Goal: Task Accomplishment & Management: Manage account settings

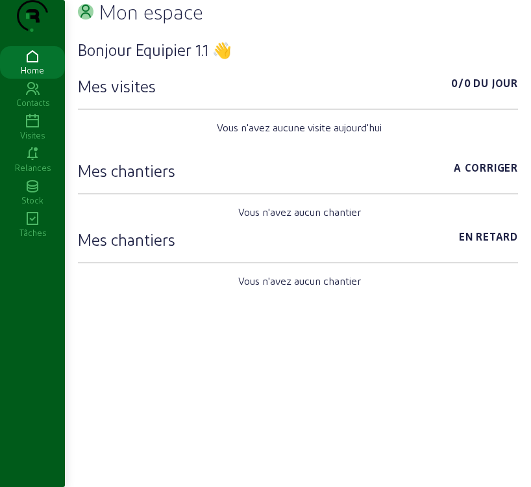
click at [36, 141] on div "Visites" at bounding box center [32, 135] width 65 height 12
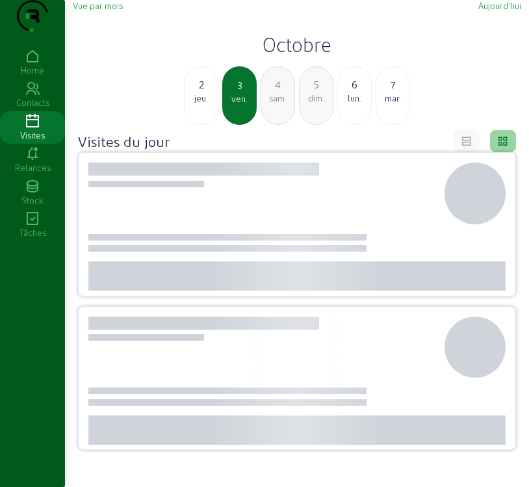
click at [208, 104] on div "jeu." at bounding box center [200, 98] width 33 height 12
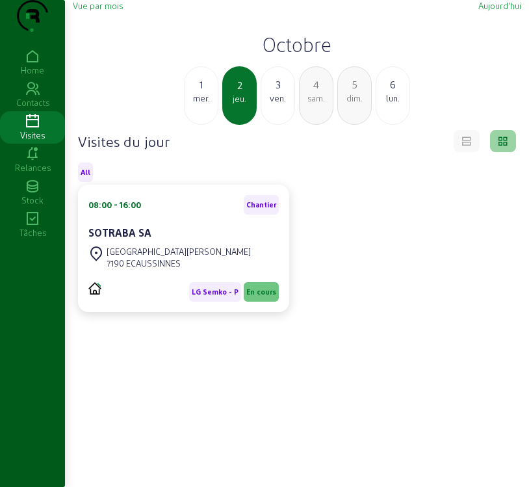
click at [205, 104] on div "mer." at bounding box center [200, 98] width 33 height 12
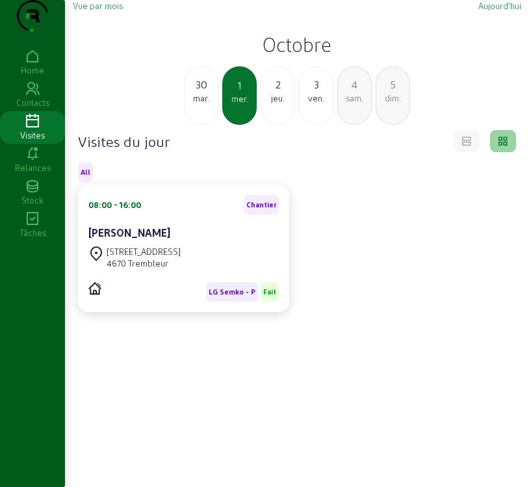
click at [206, 104] on div "mar." at bounding box center [200, 98] width 33 height 12
click at [274, 104] on div "mar." at bounding box center [277, 98] width 33 height 12
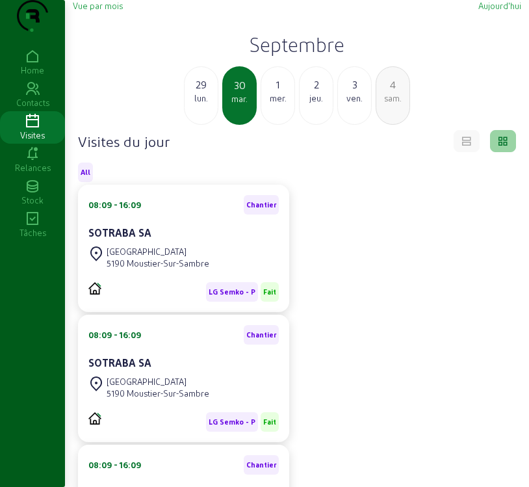
click at [96, 10] on span "Vue par mois" at bounding box center [98, 6] width 50 height 10
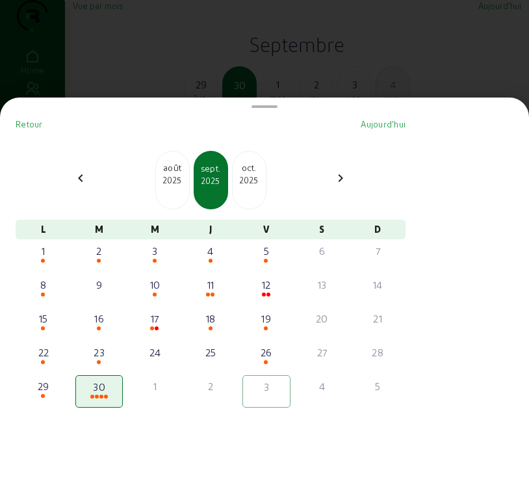
click at [252, 194] on div "oct. 2025" at bounding box center [249, 180] width 34 height 58
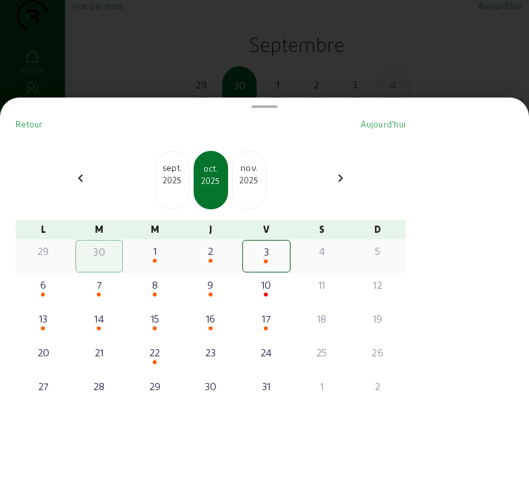
click at [273, 258] on div "3" at bounding box center [266, 252] width 44 height 16
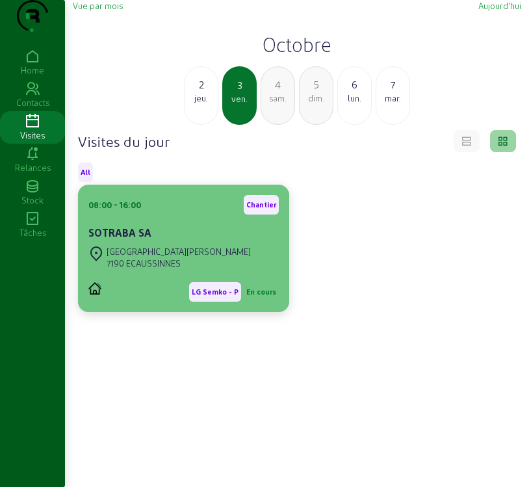
click at [129, 238] on cam-card-title "SOTRABA SA" at bounding box center [119, 232] width 63 height 12
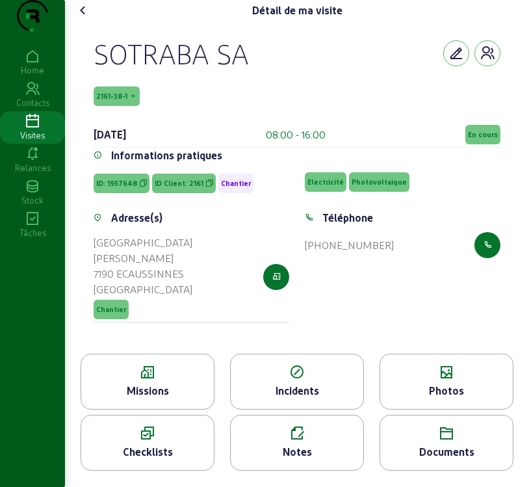
click at [155, 380] on icon at bounding box center [147, 372] width 133 height 16
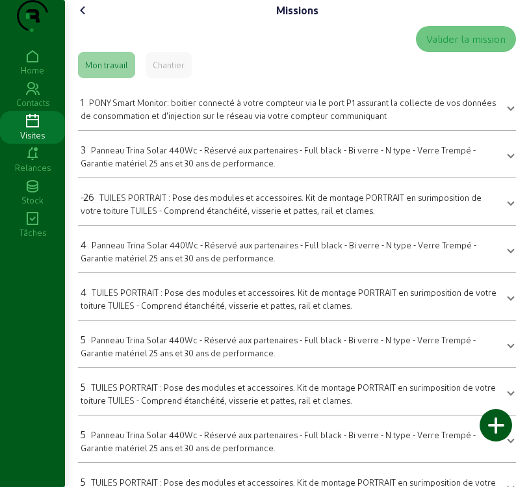
click at [198, 168] on span "Panneau Trina Solar 440Wc - Réservé aux partenaires - Full black - Bi verre - N…" at bounding box center [278, 156] width 395 height 23
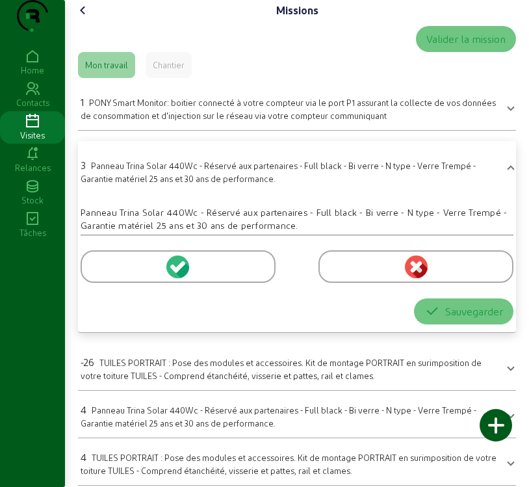
click at [176, 278] on circle at bounding box center [177, 266] width 23 height 23
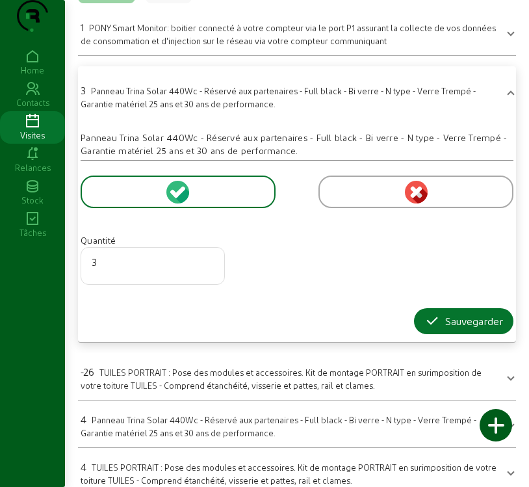
scroll to position [195, 0]
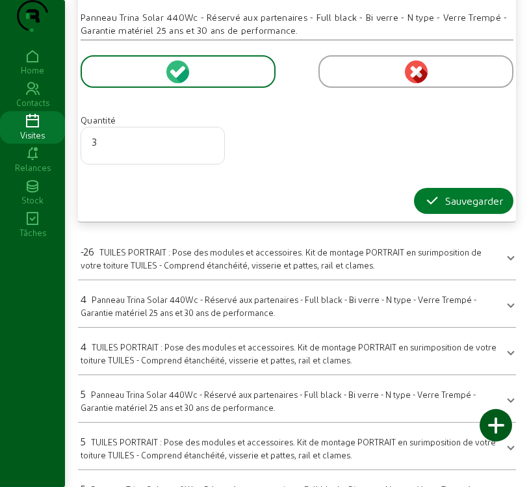
click at [479, 209] on div "Sauvegarder" at bounding box center [463, 201] width 79 height 16
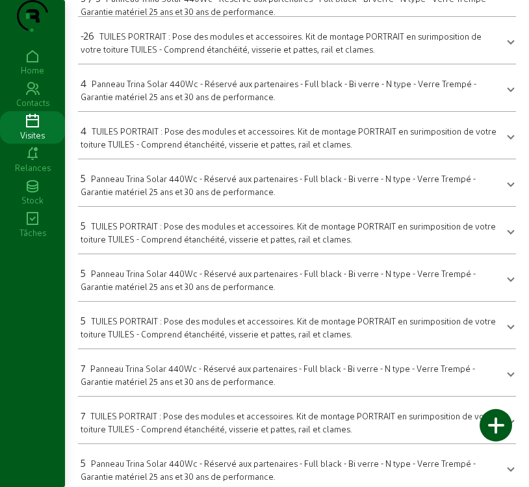
scroll to position [130, 0]
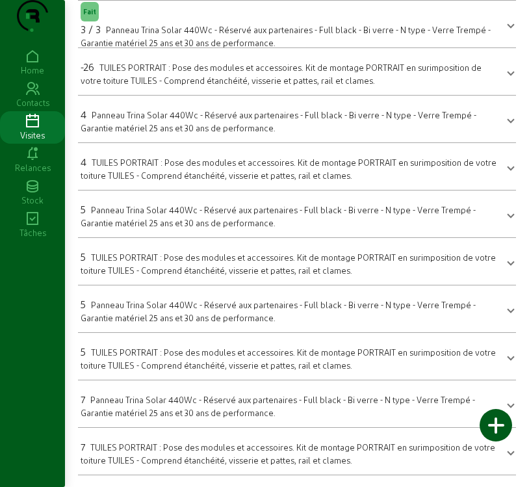
click at [264, 134] on div "4 Panneau Trina Solar 440Wc - Réservé aux partenaires - Full black - Bi verre -…" at bounding box center [289, 120] width 417 height 27
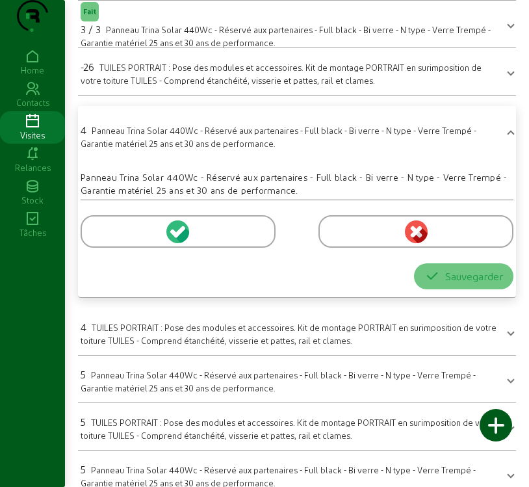
click at [177, 243] on circle at bounding box center [177, 231] width 23 height 23
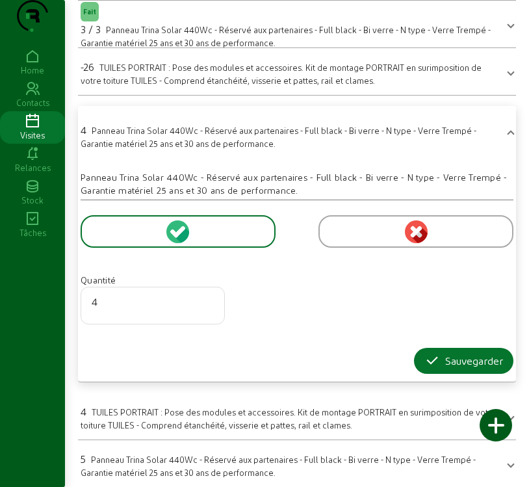
click at [177, 243] on circle at bounding box center [177, 231] width 23 height 23
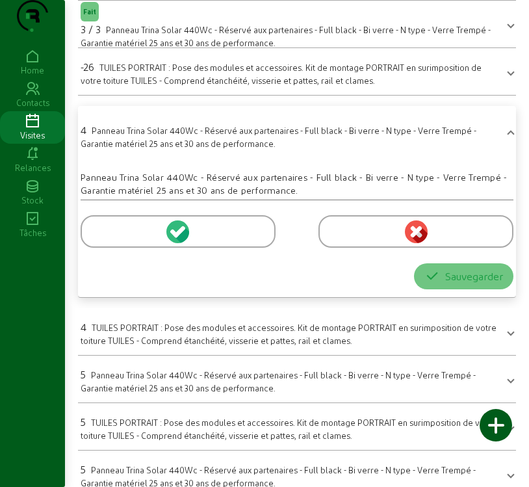
click at [177, 242] on icon at bounding box center [182, 235] width 14 height 16
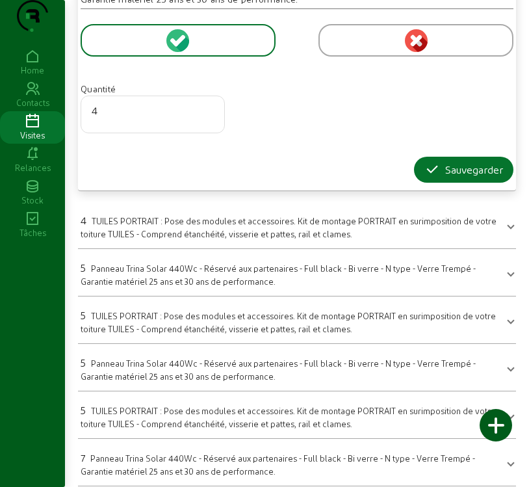
scroll to position [325, 0]
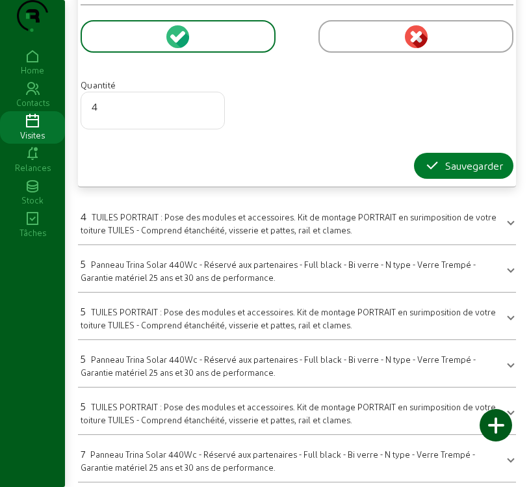
click at [463, 173] on div "Sauvegarder" at bounding box center [463, 166] width 79 height 16
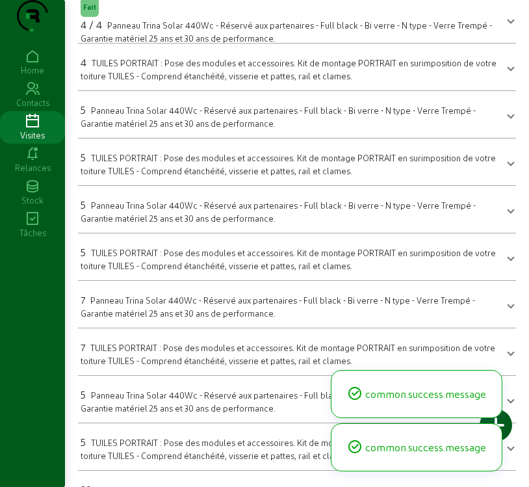
scroll to position [167, 0]
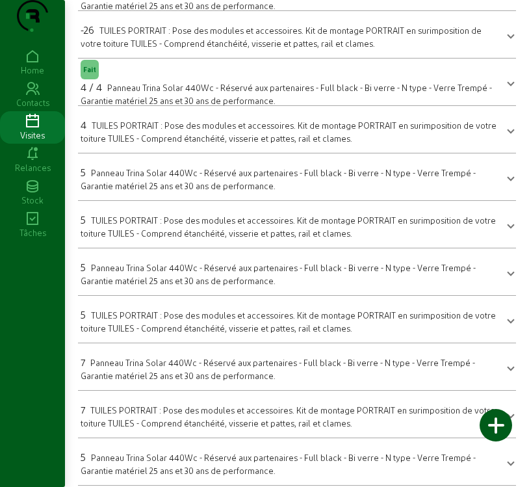
click at [201, 190] on span "Panneau Trina Solar 440Wc - Réservé aux partenaires - Full black - Bi verre - N…" at bounding box center [278, 179] width 395 height 23
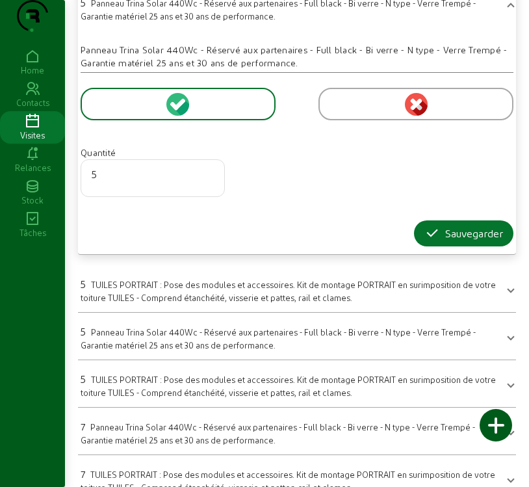
scroll to position [362, 0]
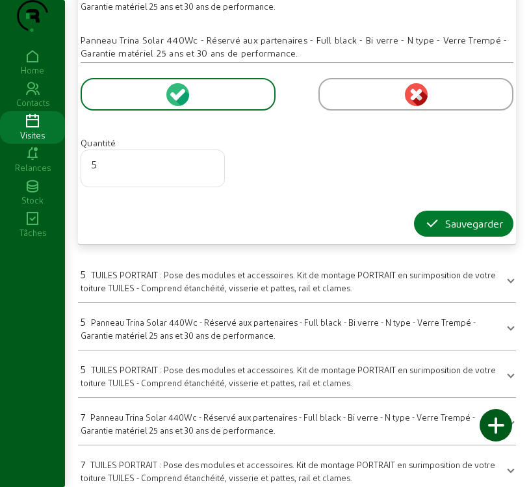
click at [464, 231] on div "Sauvegarder" at bounding box center [463, 224] width 79 height 16
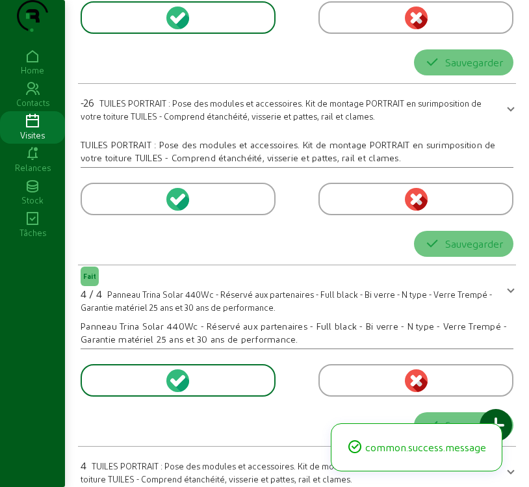
scroll to position [297, 0]
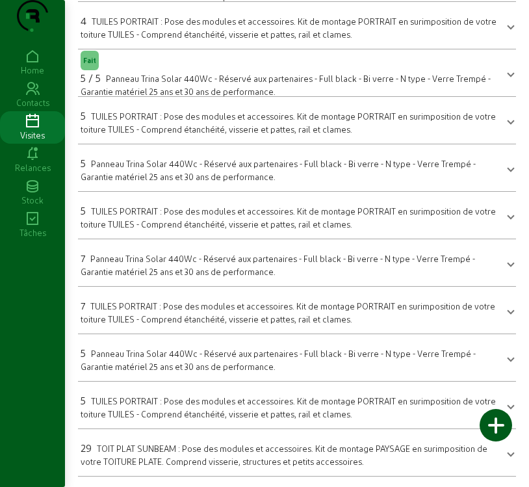
click at [143, 183] on mat-expansion-panel-header "5 Panneau Trina Solar 440Wc - Réservé aux partenaires - Full black - Bi verre -…" at bounding box center [297, 167] width 438 height 36
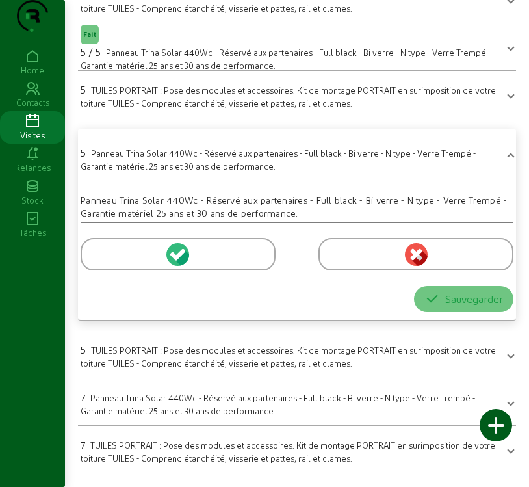
click at [177, 260] on icon at bounding box center [180, 254] width 12 height 12
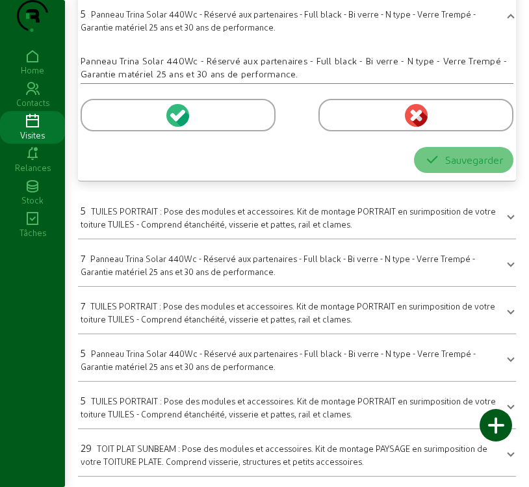
scroll to position [462, 0]
click at [437, 164] on div "Sauvegarder" at bounding box center [463, 160] width 79 height 16
click at [181, 120] on icon at bounding box center [182, 118] width 14 height 16
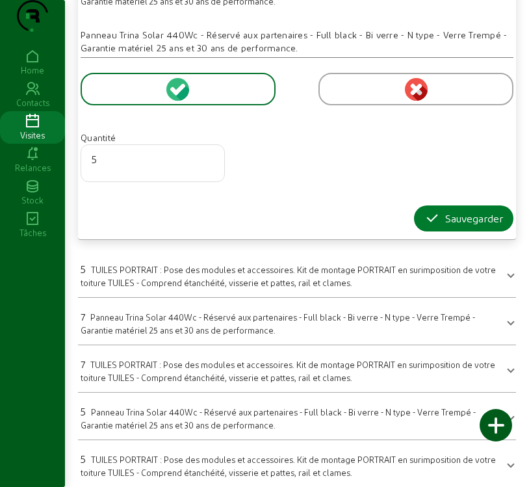
click at [456, 226] on div "Sauvegarder" at bounding box center [463, 218] width 79 height 16
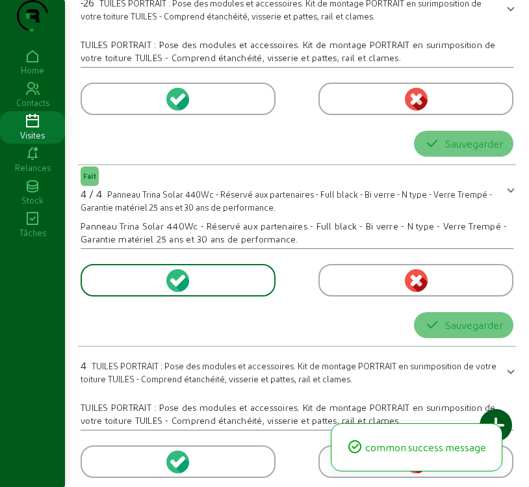
scroll to position [297, 0]
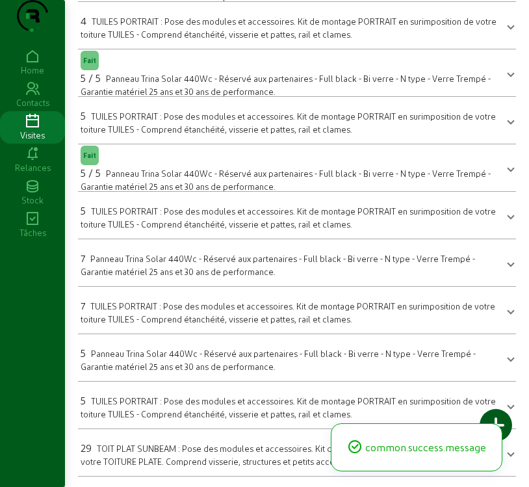
click at [193, 262] on span "Panneau Trina Solar 440Wc - Réservé aux partenaires - Full black - Bi verre - N…" at bounding box center [278, 264] width 394 height 23
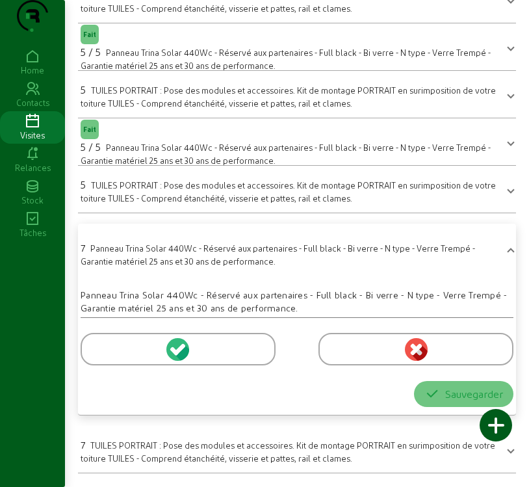
click at [178, 361] on circle at bounding box center [177, 349] width 23 height 23
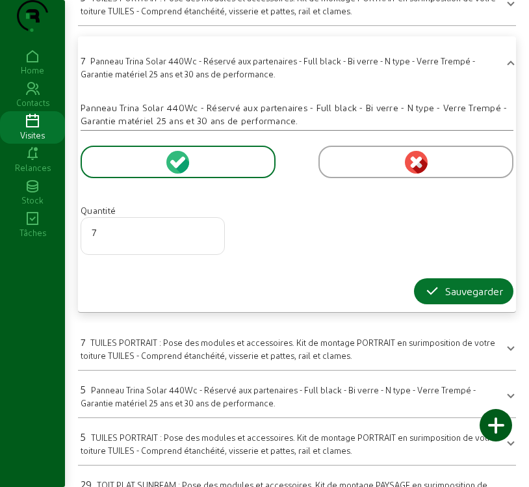
scroll to position [492, 0]
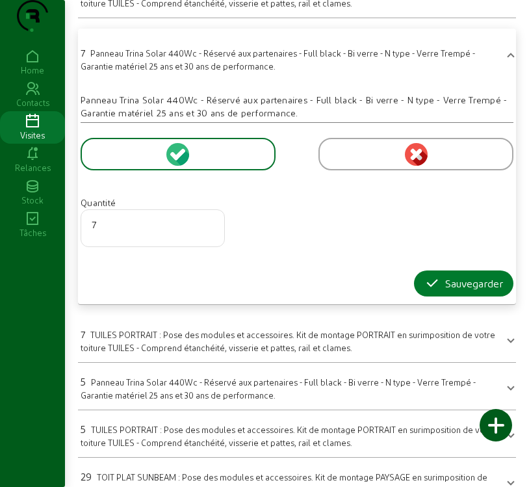
click at [470, 291] on div "Sauvegarder" at bounding box center [463, 283] width 79 height 16
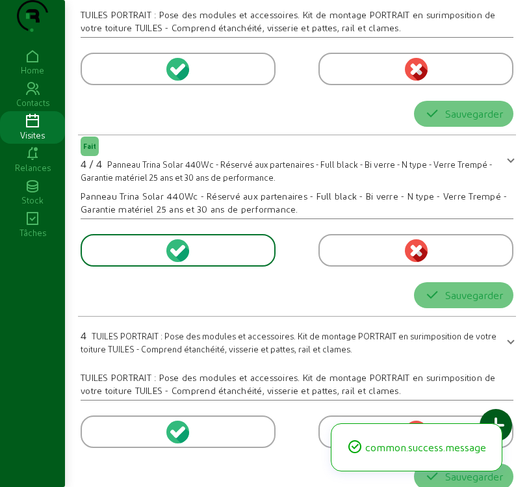
scroll to position [297, 0]
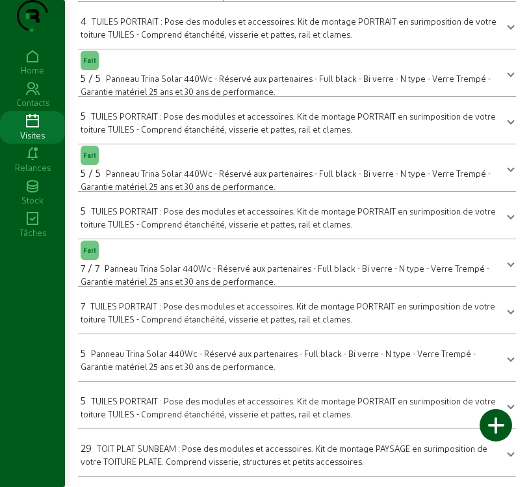
click at [237, 354] on span "Panneau Trina Solar 440Wc - Réservé aux partenaires - Full black - Bi verre - N…" at bounding box center [278, 359] width 395 height 23
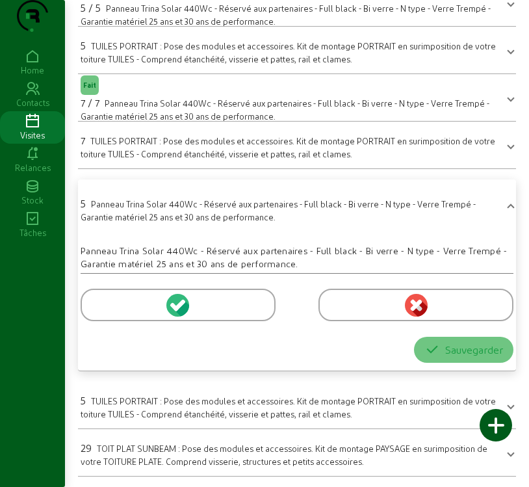
scroll to position [462, 0]
click at [181, 308] on icon at bounding box center [180, 305] width 12 height 12
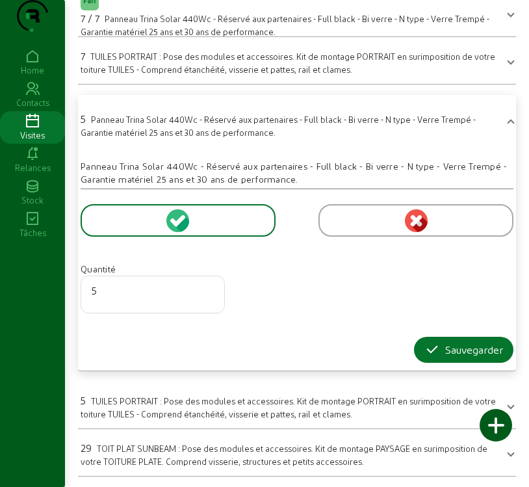
scroll to position [546, 0]
click at [461, 351] on div "Sauvegarder" at bounding box center [463, 350] width 79 height 16
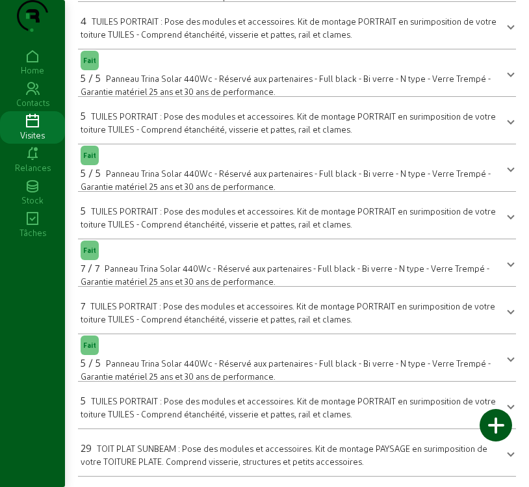
scroll to position [297, 0]
click at [182, 449] on span "TOIT PLAT SUNBEAM : Pose des modules et accessoires. Kit de montage PAYSAGE en …" at bounding box center [284, 454] width 407 height 23
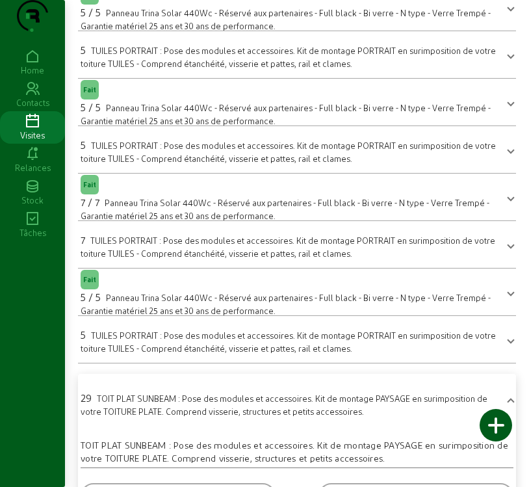
scroll to position [451, 0]
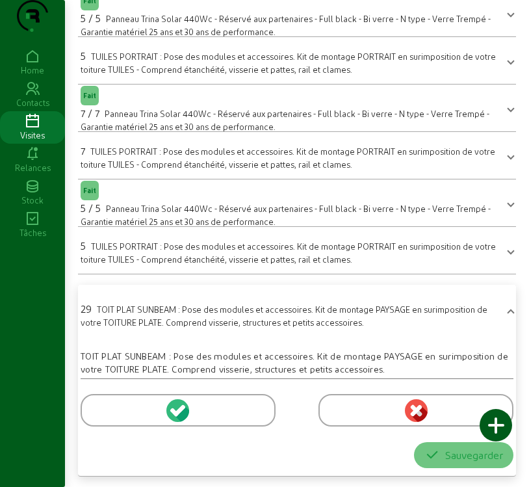
click at [175, 416] on circle at bounding box center [177, 410] width 23 height 23
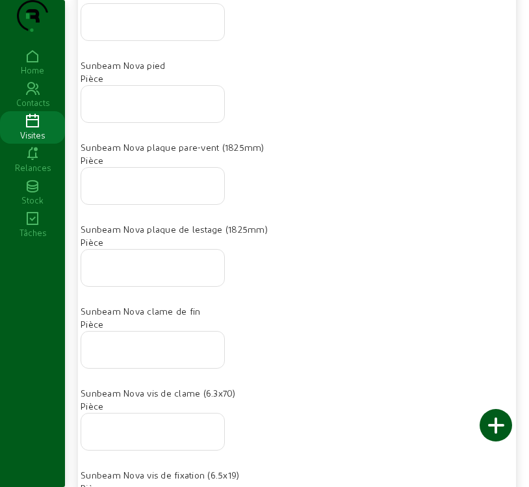
scroll to position [1093, 0]
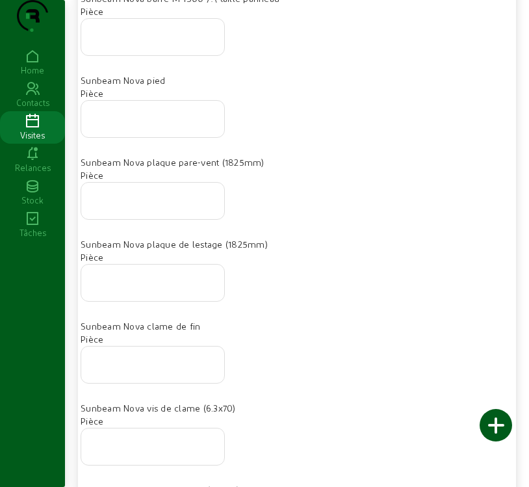
click at [156, 137] on div at bounding box center [153, 119] width 122 height 36
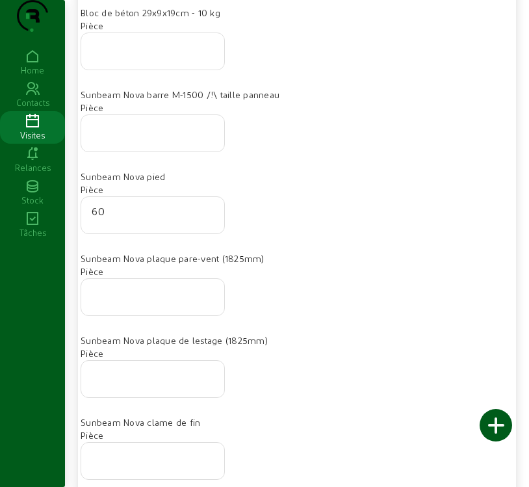
scroll to position [1028, 0]
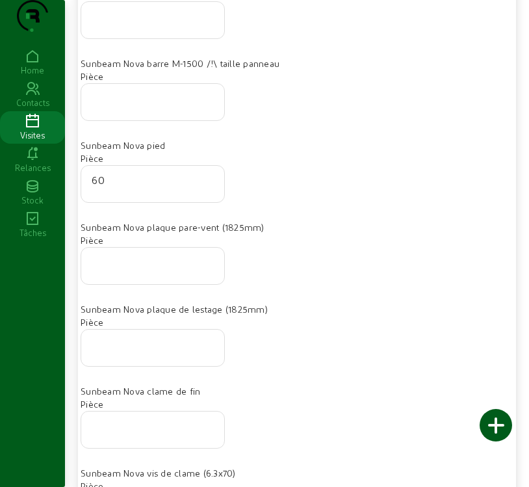
type input "60"
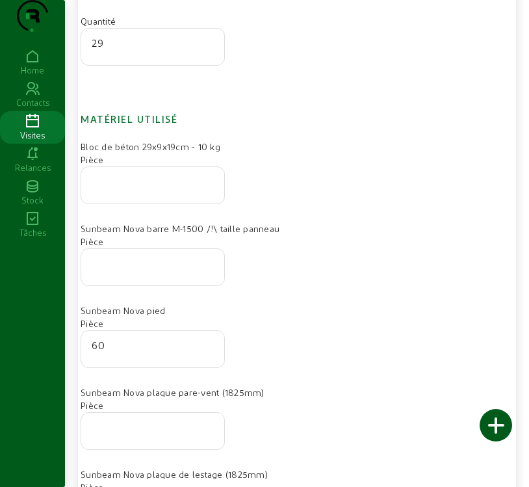
scroll to position [833, 0]
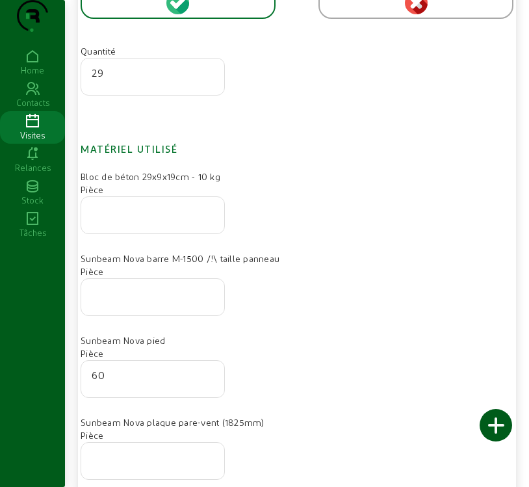
click at [150, 219] on input "number" at bounding box center [153, 211] width 122 height 16
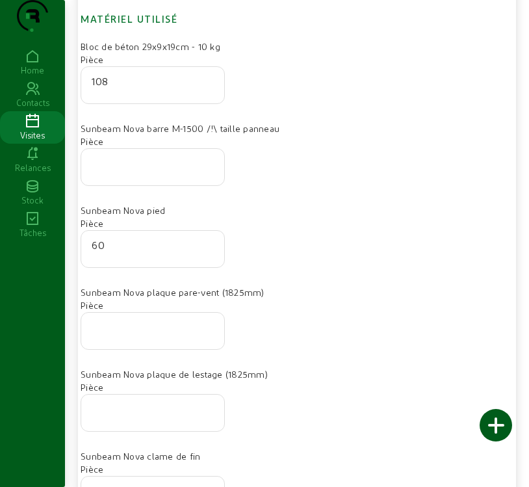
scroll to position [1028, 0]
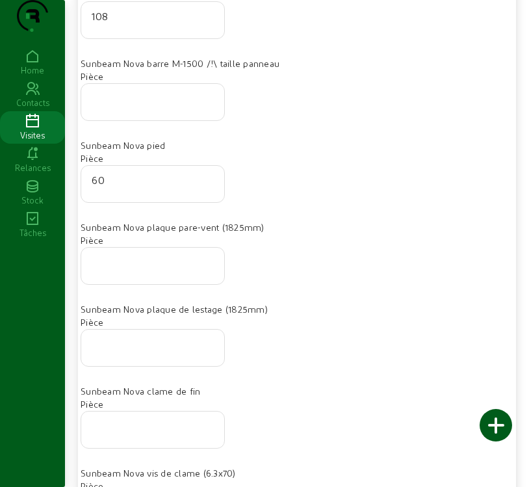
type input "108"
click at [172, 270] on input "number" at bounding box center [153, 262] width 122 height 16
type input "31"
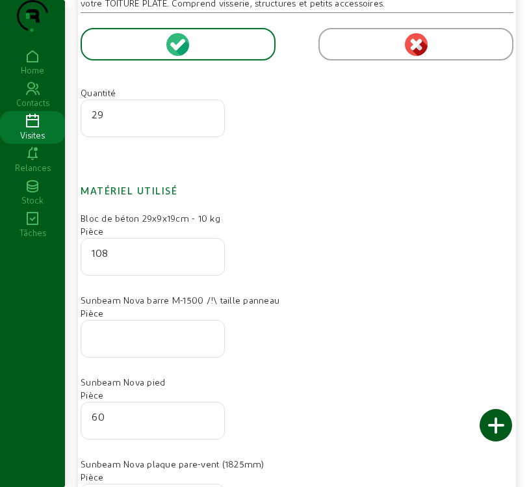
scroll to position [833, 0]
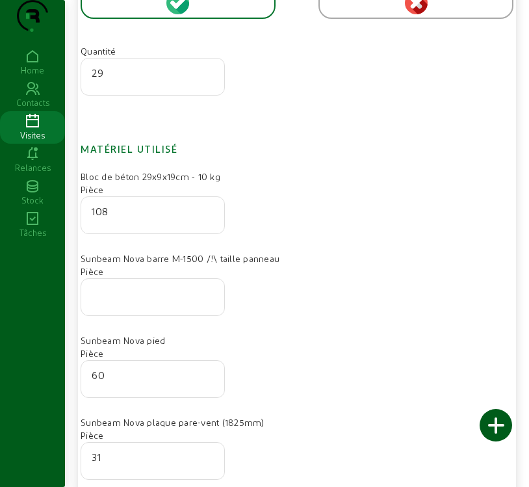
click at [142, 301] on input "number" at bounding box center [153, 293] width 122 height 16
click at [145, 315] on div at bounding box center [153, 297] width 122 height 36
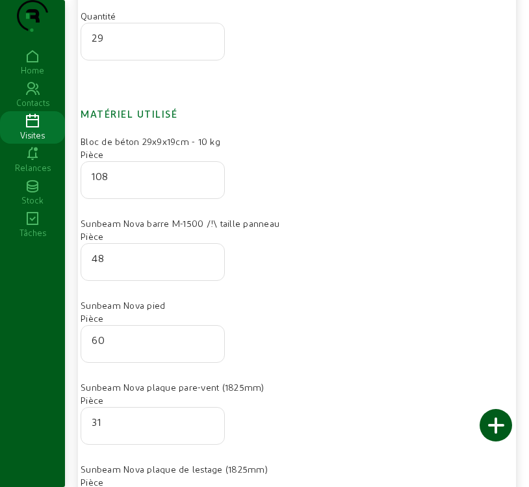
scroll to position [898, 0]
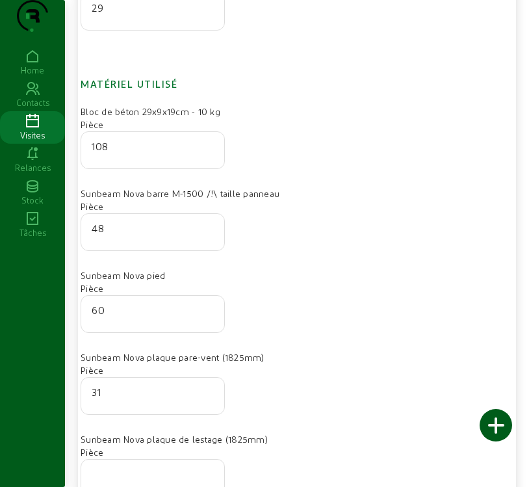
type input "48"
click at [136, 414] on div "31" at bounding box center [153, 395] width 122 height 36
type input "31"
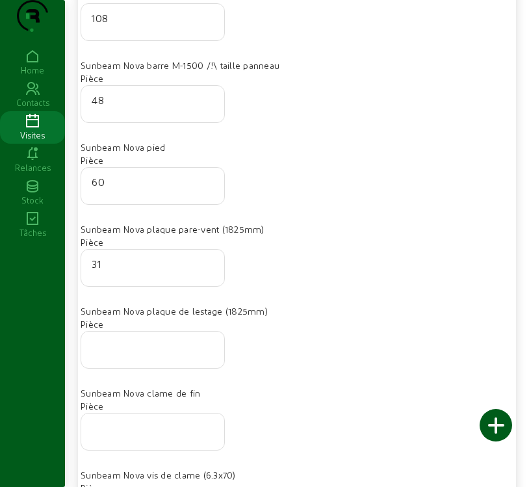
scroll to position [1028, 0]
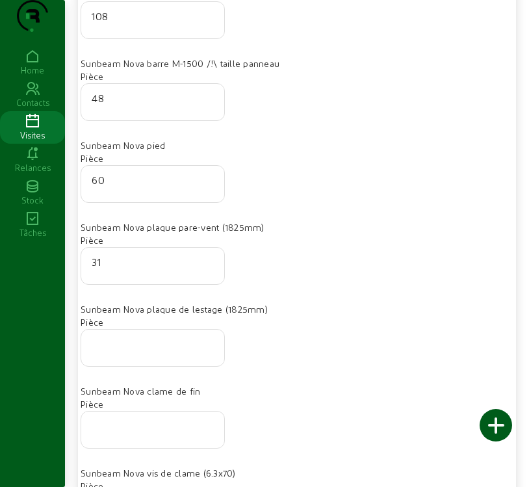
click at [128, 351] on input "number" at bounding box center [153, 344] width 122 height 16
type input "4"
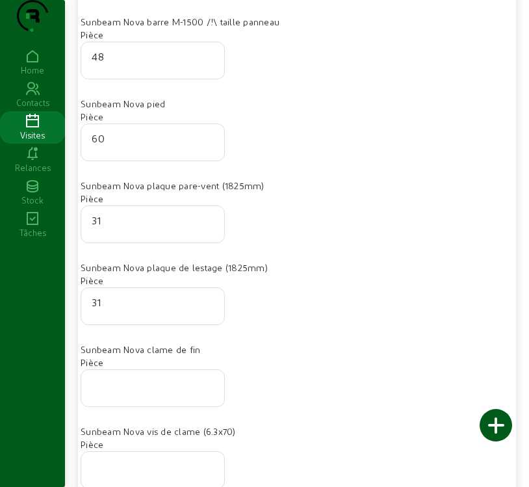
scroll to position [1093, 0]
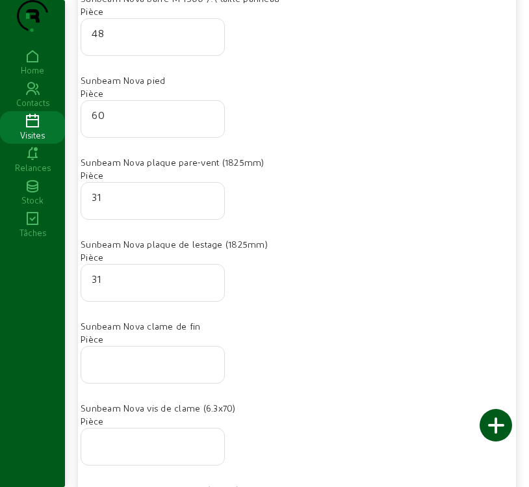
type input "31"
click at [163, 383] on div at bounding box center [153, 364] width 122 height 36
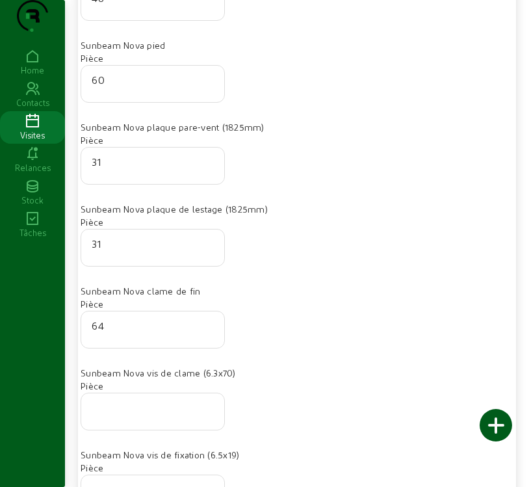
scroll to position [1158, 0]
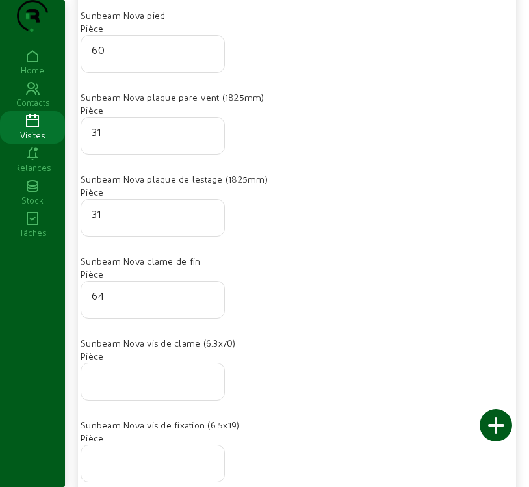
type input "64"
click at [166, 385] on input "number" at bounding box center [153, 378] width 122 height 16
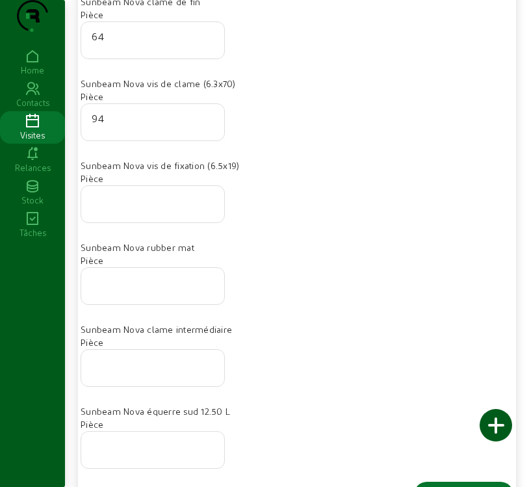
scroll to position [1417, 0]
type input "94"
click at [157, 385] on div at bounding box center [153, 367] width 122 height 36
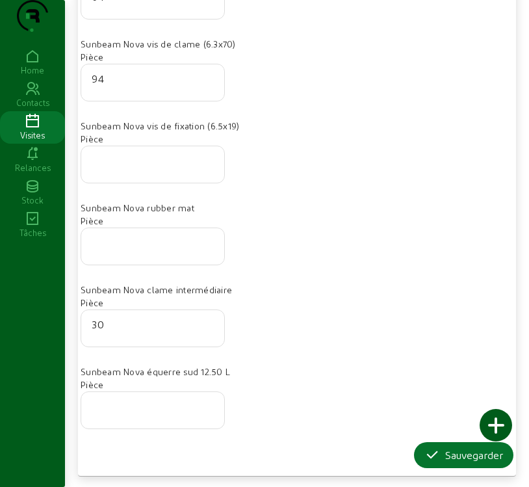
type input "30"
click at [136, 412] on input "number" at bounding box center [153, 406] width 122 height 16
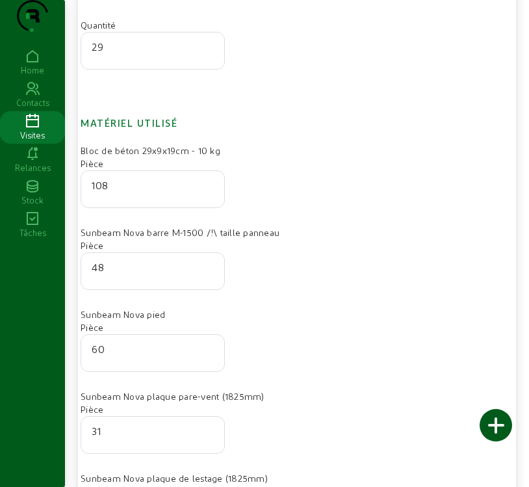
scroll to position [833, 0]
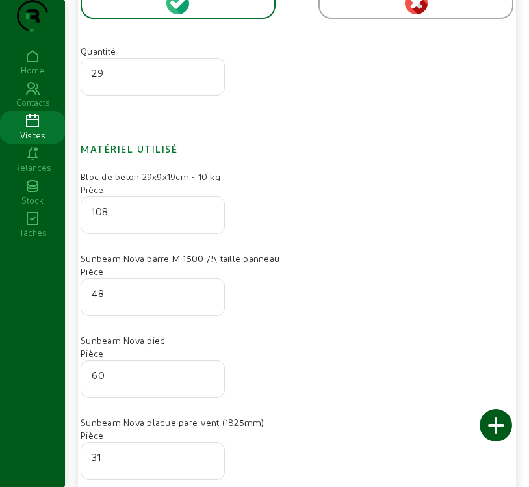
type input "48"
click at [212, 95] on div "29" at bounding box center [153, 76] width 122 height 36
click at [209, 81] on input "28" at bounding box center [153, 73] width 122 height 16
click at [209, 81] on input "27" at bounding box center [153, 73] width 122 height 16
click at [209, 81] on input "28" at bounding box center [153, 73] width 122 height 16
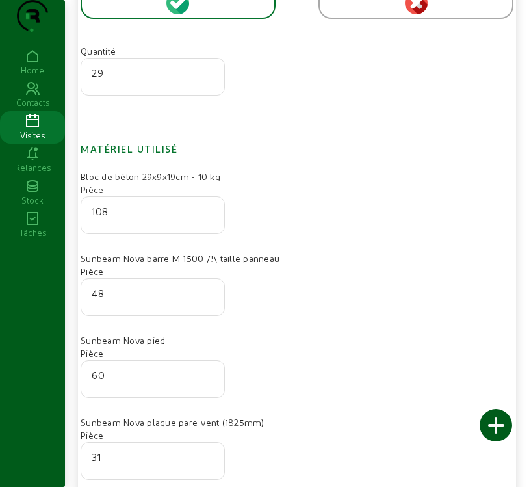
click at [209, 81] on input "29" at bounding box center [153, 73] width 122 height 16
click at [209, 81] on input "30" at bounding box center [153, 73] width 122 height 16
type input "31"
click at [209, 81] on input "31" at bounding box center [153, 73] width 122 height 16
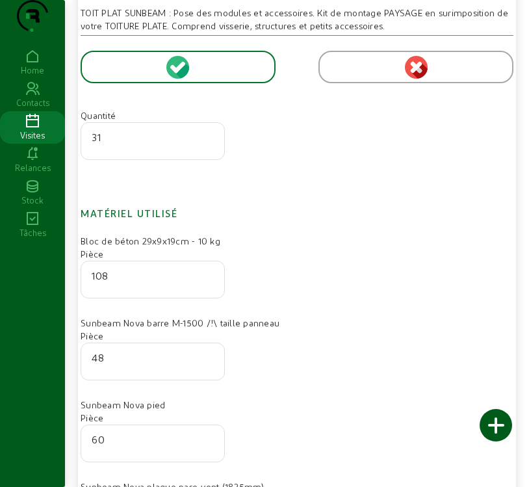
scroll to position [768, 0]
click at [184, 79] on icon at bounding box center [182, 71] width 14 height 16
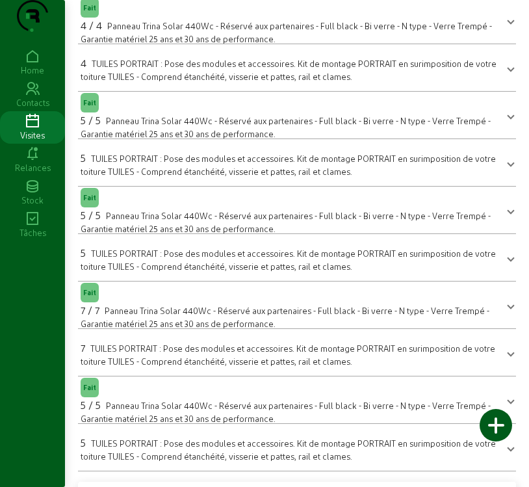
scroll to position [260, 0]
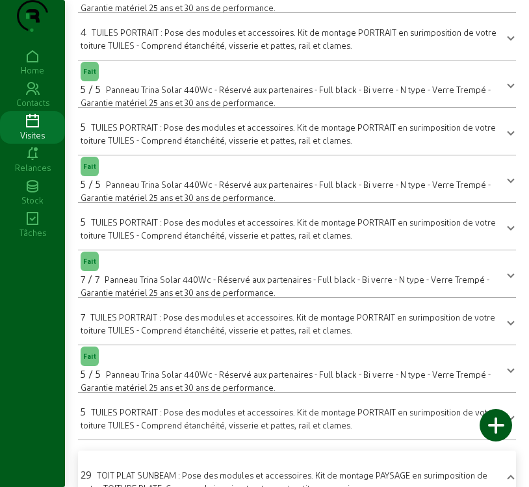
click at [201, 393] on div "5 / 5 Panneau Trina Solar 440Wc - Réservé aux partenaires - Full black - Bi ver…" at bounding box center [289, 379] width 417 height 27
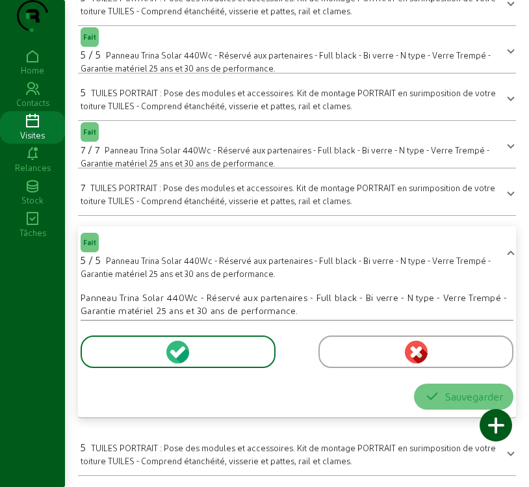
scroll to position [390, 0]
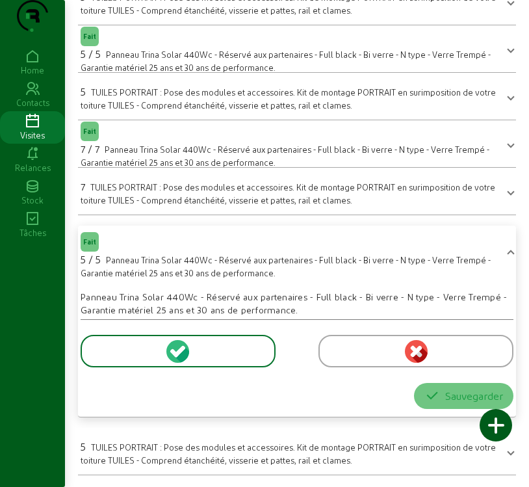
click at [179, 357] on icon at bounding box center [180, 351] width 12 height 12
click at [84, 251] on span "Fait" at bounding box center [90, 241] width 18 height 19
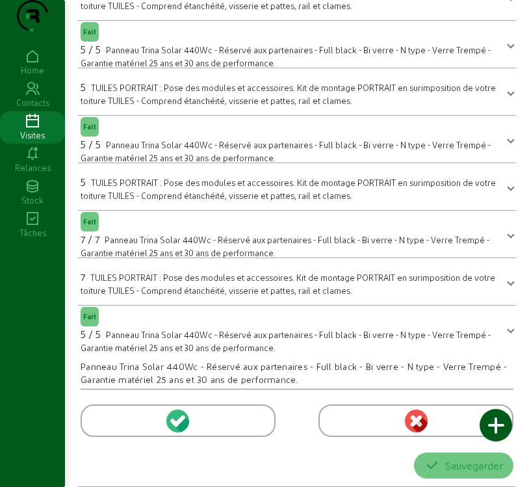
scroll to position [297, 0]
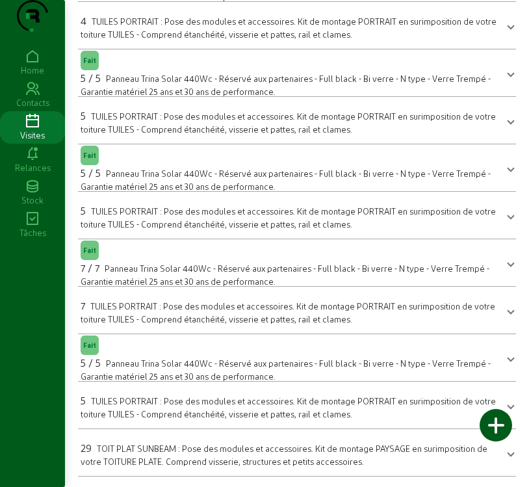
click at [224, 362] on span "Panneau Trina Solar 440Wc - Réservé aux partenaires - Full black - Bi verre - N…" at bounding box center [286, 369] width 410 height 23
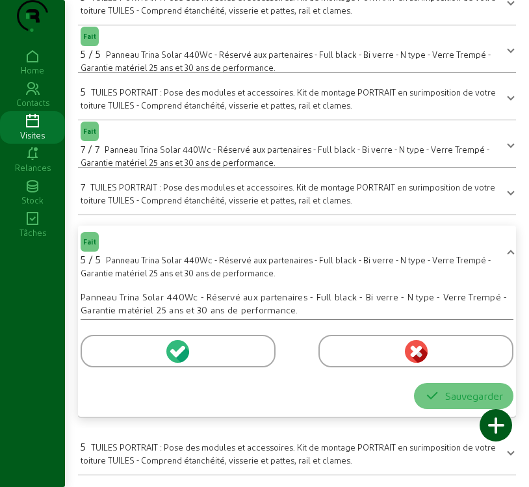
drag, startPoint x: 175, startPoint y: 374, endPoint x: 443, endPoint y: 425, distance: 272.6
click at [443, 425] on div at bounding box center [443, 425] width 32 height 32
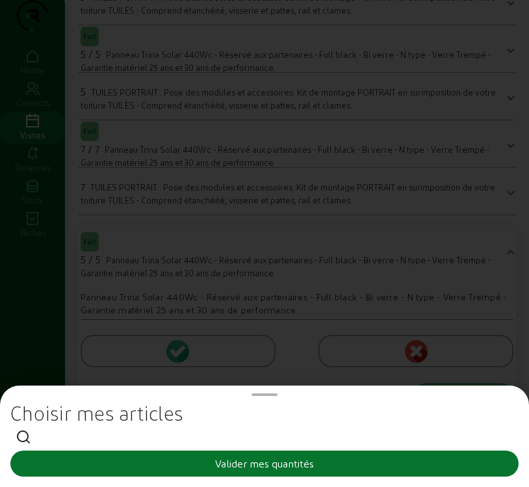
scroll to position [0, 0]
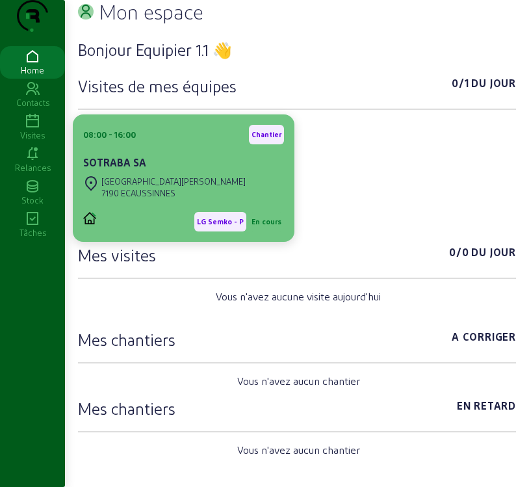
click at [155, 199] on div "7190 ECAUSSINNES" at bounding box center [173, 193] width 144 height 12
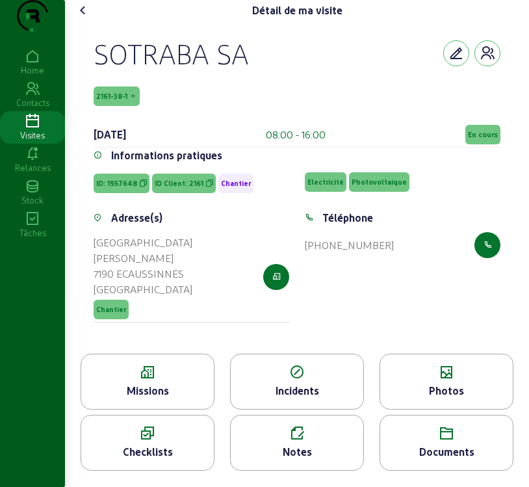
click at [170, 396] on div "Missions" at bounding box center [147, 391] width 133 height 16
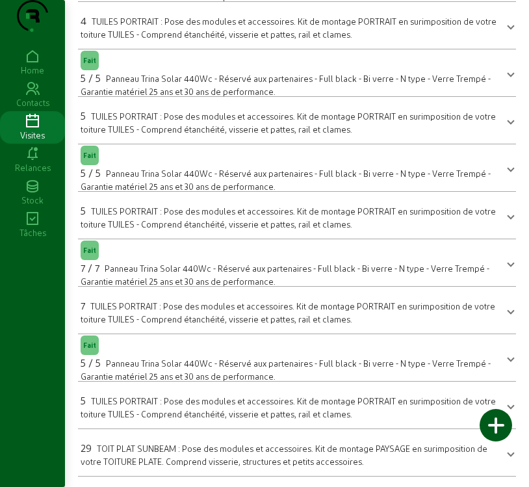
scroll to position [297, 0]
click at [160, 363] on span "Panneau Trina Solar 440Wc - Réservé aux partenaires - Full black - Bi verre - N…" at bounding box center [286, 369] width 410 height 23
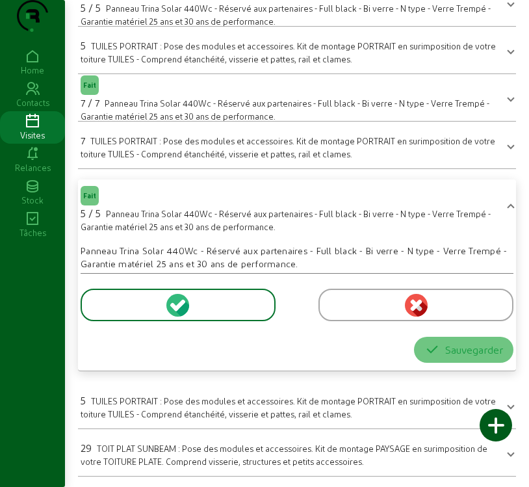
scroll to position [462, 0]
click at [178, 310] on icon at bounding box center [180, 305] width 12 height 12
drag, startPoint x: 178, startPoint y: 310, endPoint x: 412, endPoint y: 309, distance: 233.9
click at [412, 309] on icon at bounding box center [416, 305] width 12 height 12
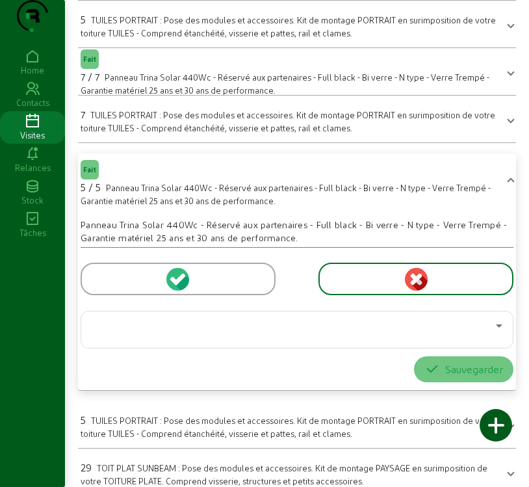
click at [410, 285] on icon at bounding box center [416, 279] width 12 height 12
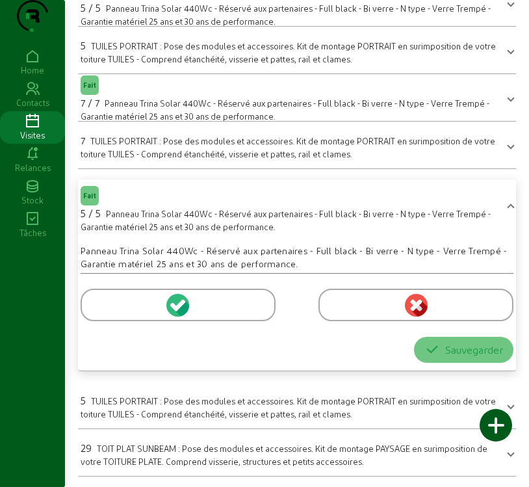
click at [410, 308] on icon at bounding box center [416, 305] width 12 height 12
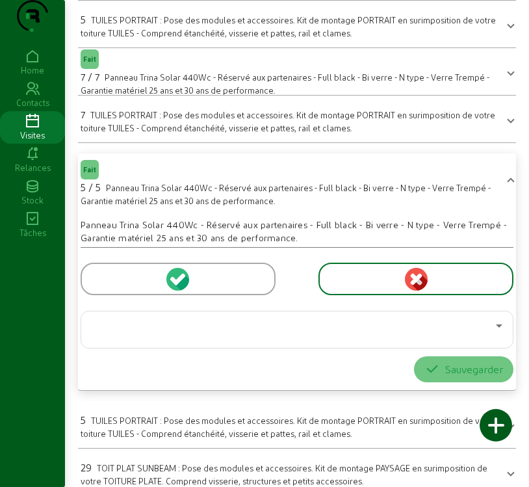
click at [410, 285] on icon at bounding box center [416, 279] width 12 height 12
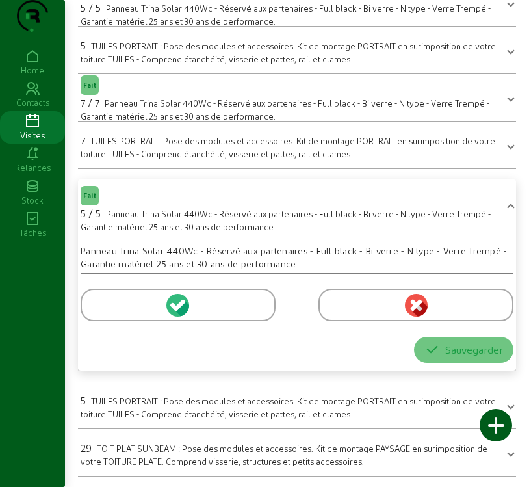
click at [414, 309] on icon at bounding box center [419, 308] width 16 height 16
click at [414, 306] on icon at bounding box center [416, 305] width 12 height 12
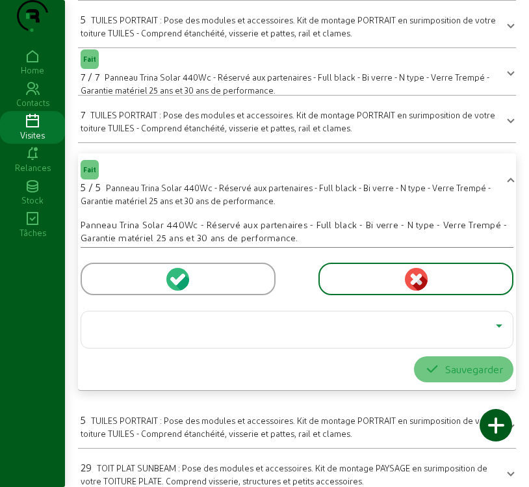
click at [497, 327] on icon at bounding box center [499, 325] width 6 height 3
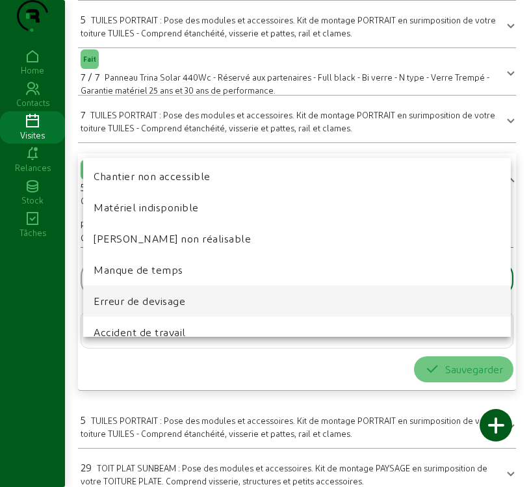
scroll to position [81, 0]
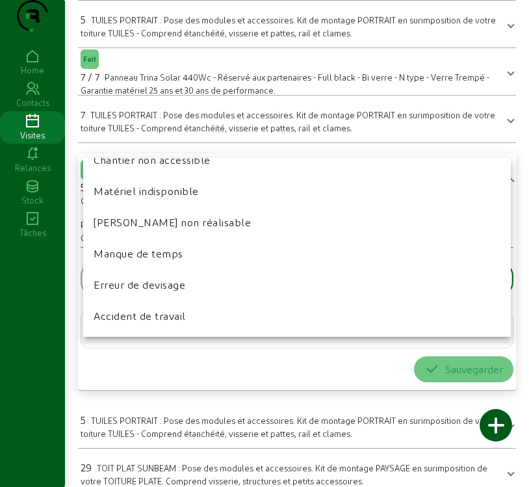
click at [329, 355] on div at bounding box center [264, 243] width 529 height 487
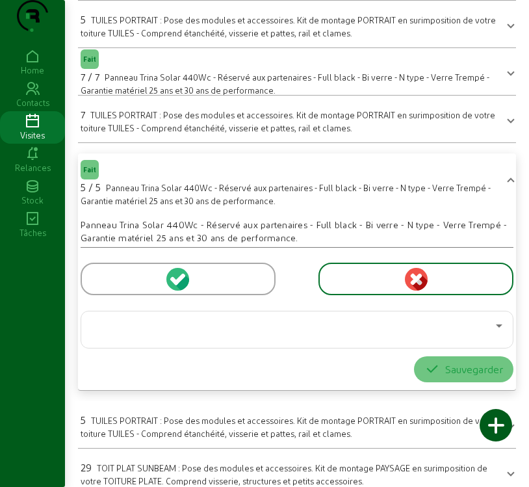
click at [175, 290] on circle at bounding box center [177, 279] width 23 height 23
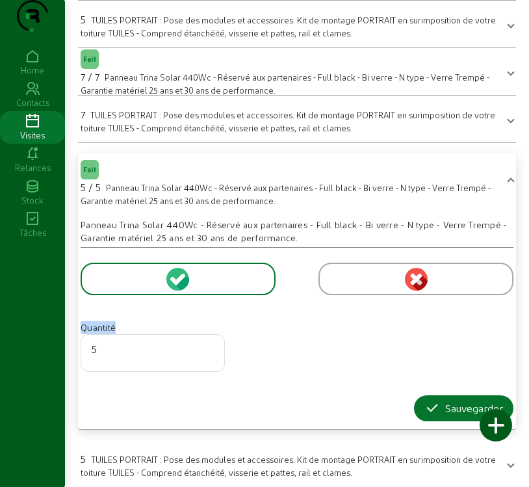
click at [175, 290] on circle at bounding box center [177, 279] width 23 height 23
click at [209, 357] on input "6" at bounding box center [153, 349] width 122 height 16
type input "7"
click at [209, 357] on input "7" at bounding box center [153, 349] width 122 height 16
click at [448, 437] on div at bounding box center [443, 425] width 32 height 32
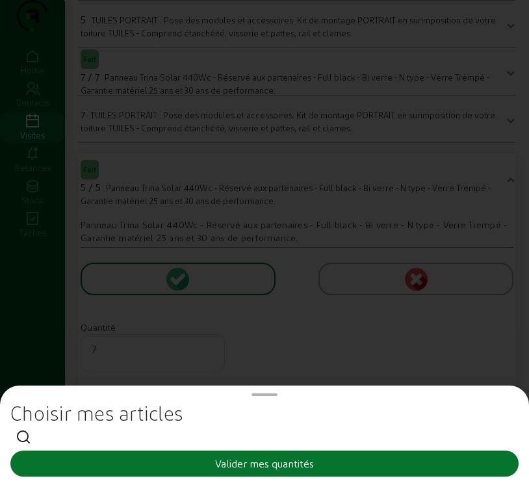
scroll to position [0, 0]
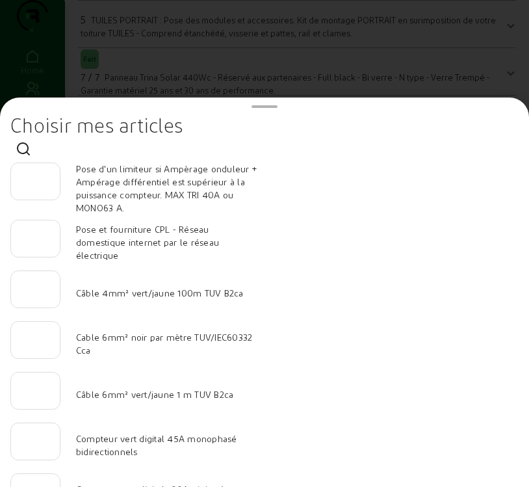
click at [471, 14] on div at bounding box center [264, 243] width 529 height 487
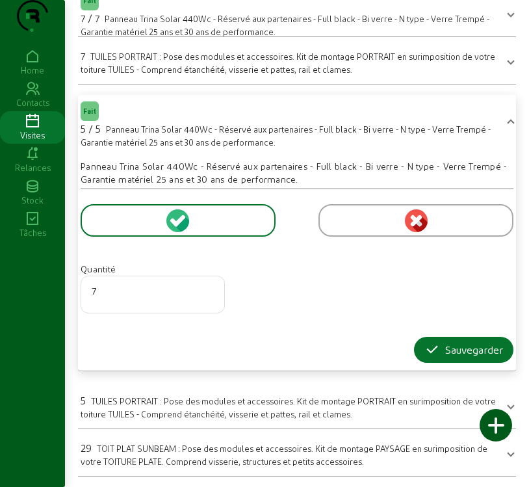
scroll to position [546, 0]
click at [452, 351] on div "Sauvegarder" at bounding box center [463, 350] width 79 height 16
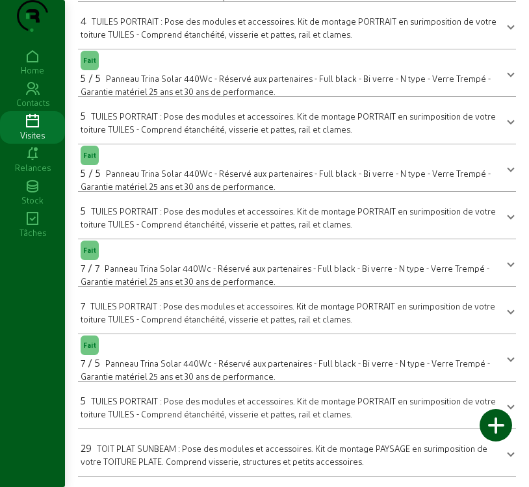
scroll to position [297, 0]
click at [155, 453] on div "29 TOIT PLAT SUNBEAM : Pose des modules et accessoires. Kit de montage PAYSAGE …" at bounding box center [289, 453] width 417 height 27
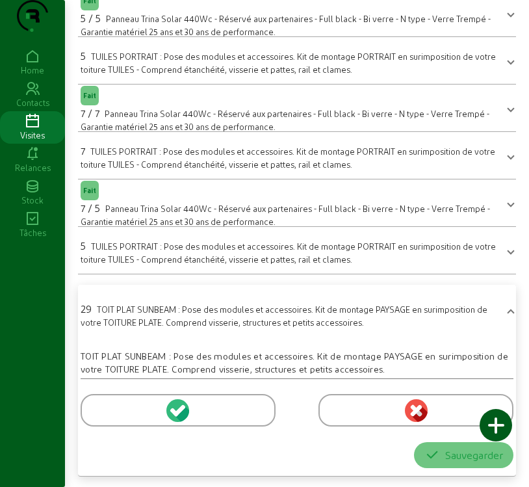
scroll to position [451, 0]
click at [180, 410] on icon at bounding box center [180, 410] width 12 height 12
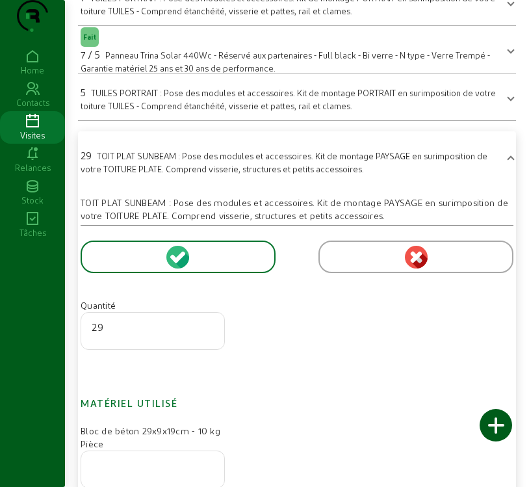
scroll to position [581, 0]
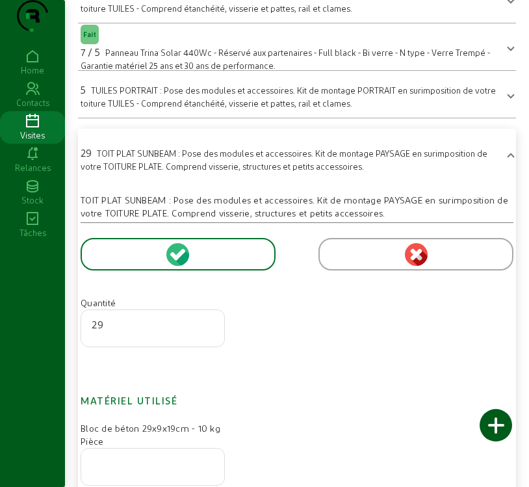
click at [115, 332] on input "29" at bounding box center [153, 324] width 122 height 16
click at [207, 332] on input "30" at bounding box center [153, 324] width 122 height 16
type input "31"
click at [207, 332] on input "31" at bounding box center [153, 324] width 122 height 16
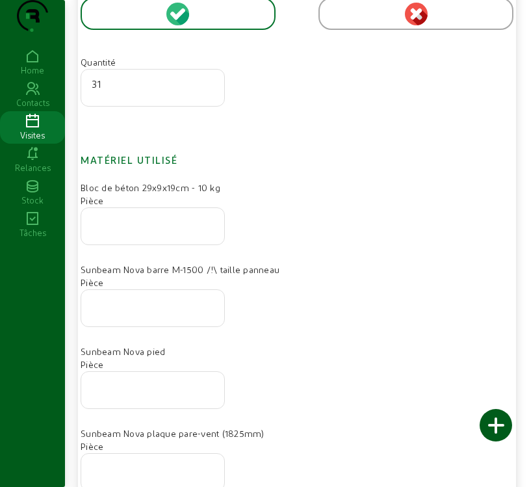
scroll to position [841, 0]
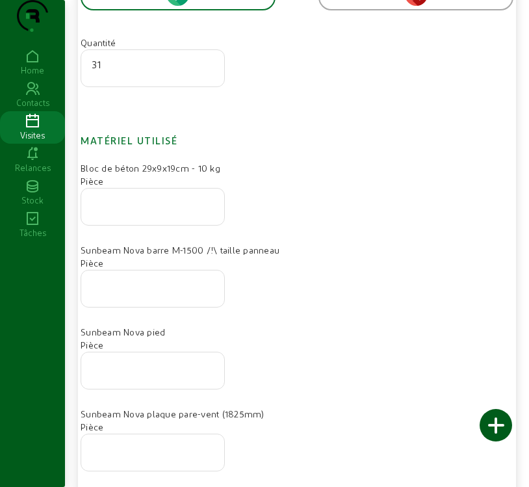
click at [116, 210] on input "number" at bounding box center [153, 203] width 122 height 16
type input "108"
click at [138, 307] on div at bounding box center [153, 288] width 122 height 36
click at [136, 292] on input "number" at bounding box center [153, 285] width 122 height 16
type input "31"
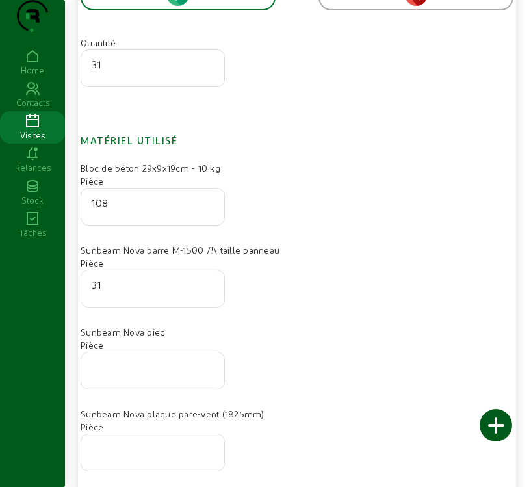
click at [140, 374] on input "number" at bounding box center [153, 367] width 122 height 16
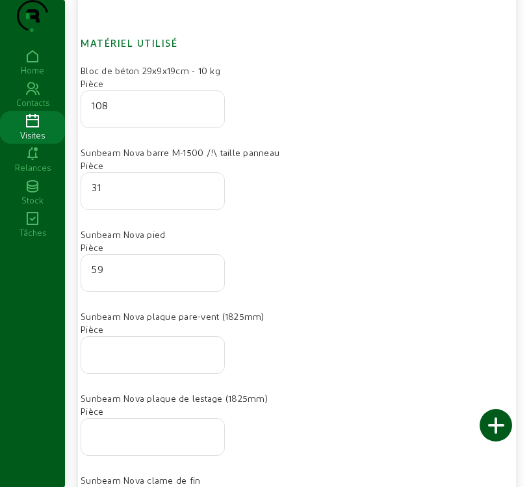
scroll to position [971, 0]
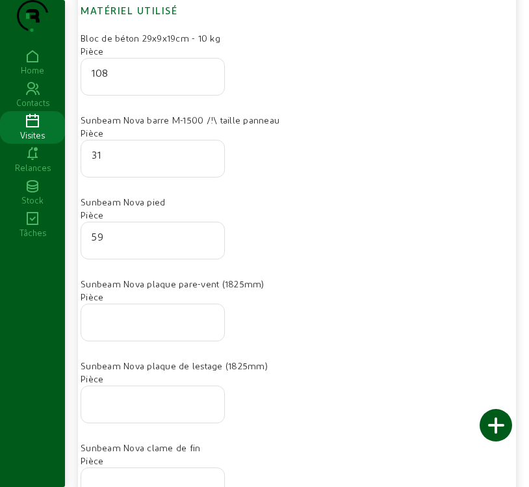
type input "59"
click at [130, 326] on input "number" at bounding box center [153, 319] width 122 height 16
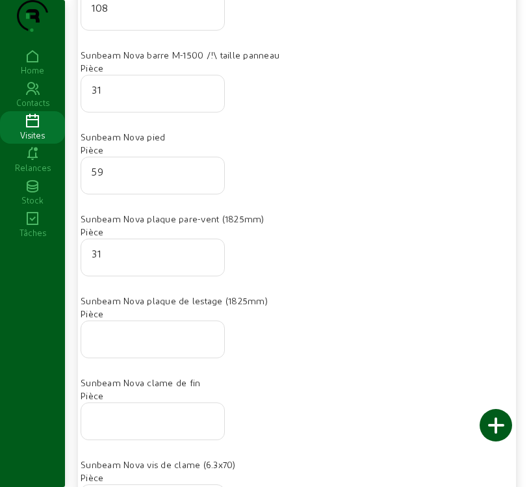
type input "31"
click at [148, 343] on input "number" at bounding box center [153, 335] width 122 height 16
type input "31"
click at [110, 97] on input "31" at bounding box center [153, 90] width 122 height 16
type input "3"
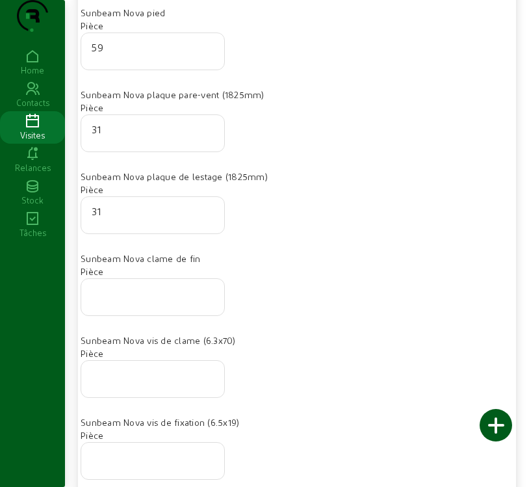
scroll to position [1166, 0]
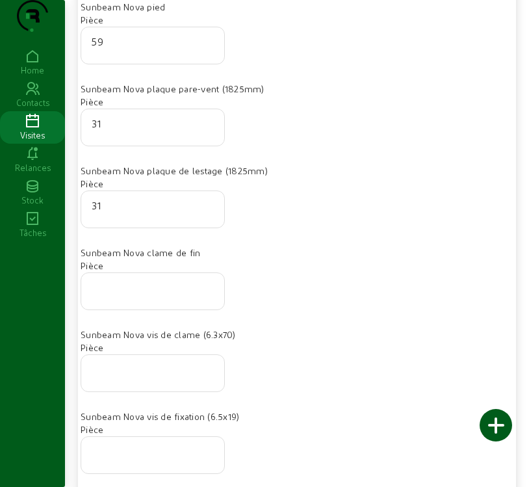
type input "48"
click at [142, 295] on input "number" at bounding box center [153, 287] width 122 height 16
type input "64"
click at [168, 377] on input "number" at bounding box center [153, 369] width 122 height 16
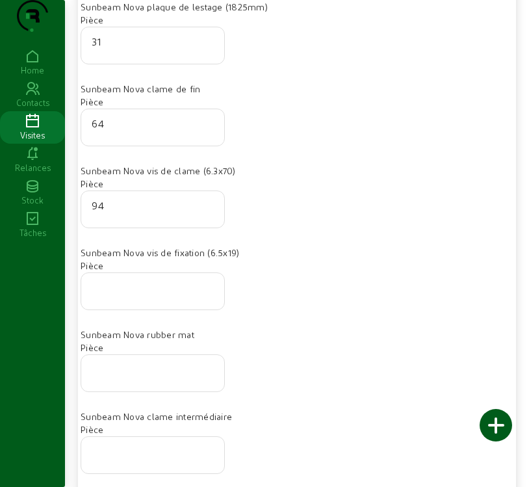
scroll to position [1361, 0]
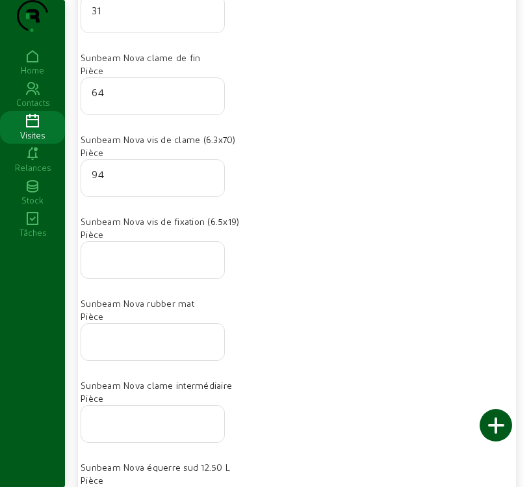
type input "94"
click at [121, 346] on input "number" at bounding box center [153, 338] width 122 height 16
click at [113, 427] on input "number" at bounding box center [153, 420] width 122 height 16
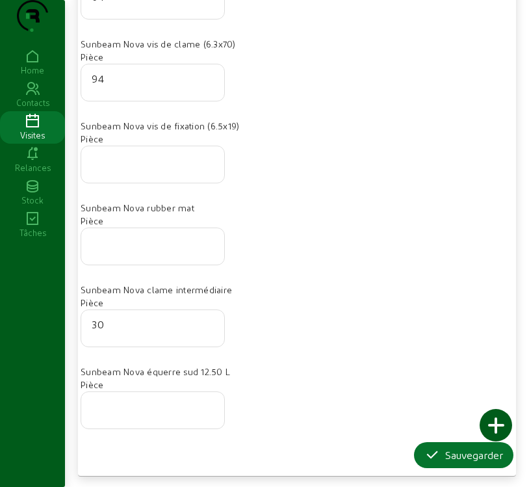
scroll to position [1482, 0]
type input "30"
click at [142, 412] on input "number" at bounding box center [153, 406] width 122 height 16
type input "48"
click at [461, 457] on div "Sauvegarder" at bounding box center [463, 455] width 79 height 16
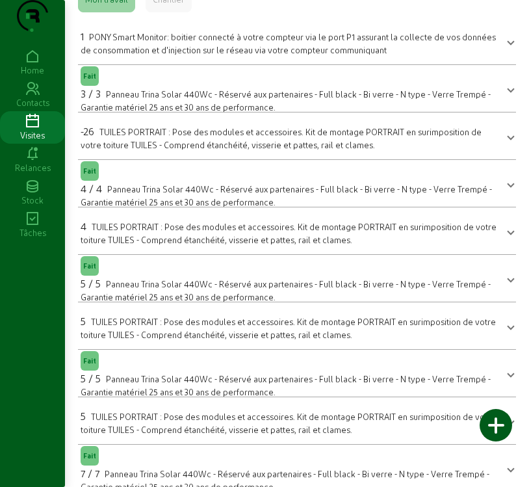
scroll to position [0, 0]
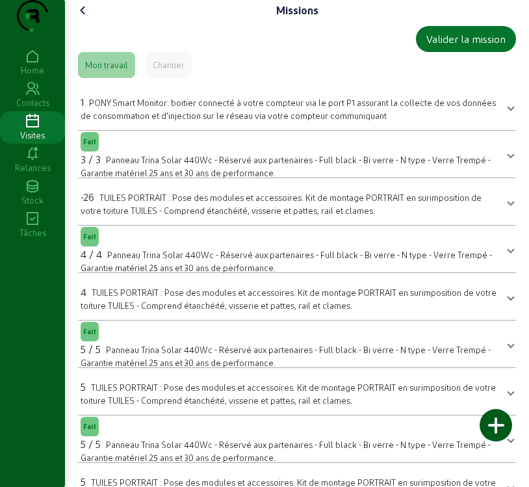
click at [84, 18] on icon at bounding box center [83, 11] width 16 height 16
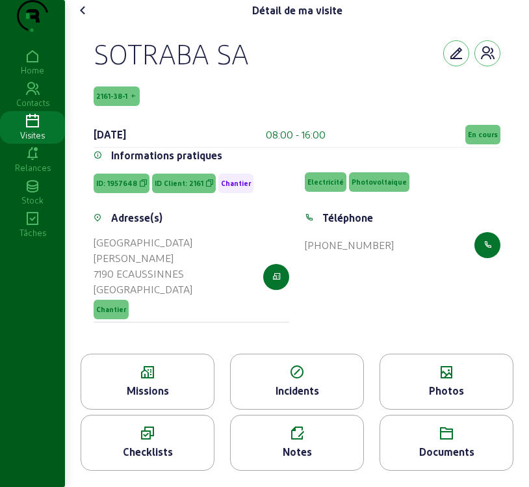
click at [328, 441] on icon at bounding box center [297, 433] width 133 height 16
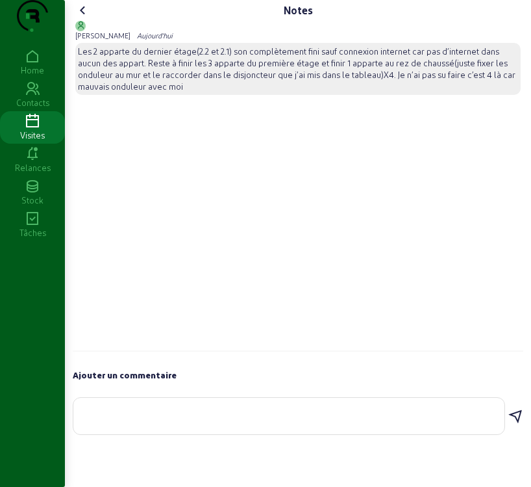
click at [84, 18] on icon at bounding box center [83, 11] width 16 height 16
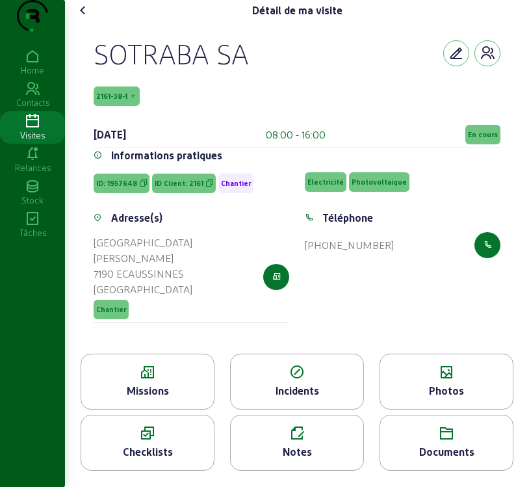
click at [448, 409] on div "Photos" at bounding box center [446, 381] width 134 height 56
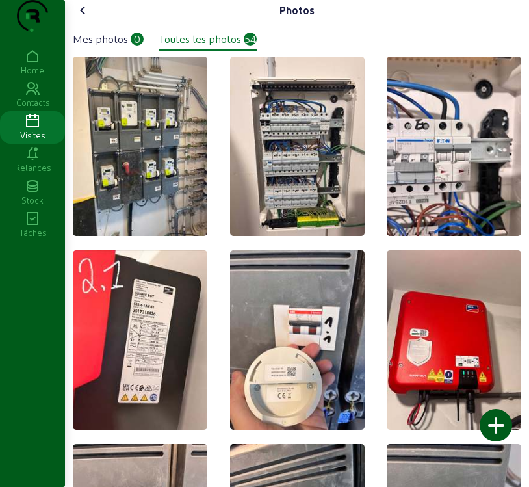
click at [107, 47] on div "Mes photos" at bounding box center [100, 39] width 55 height 16
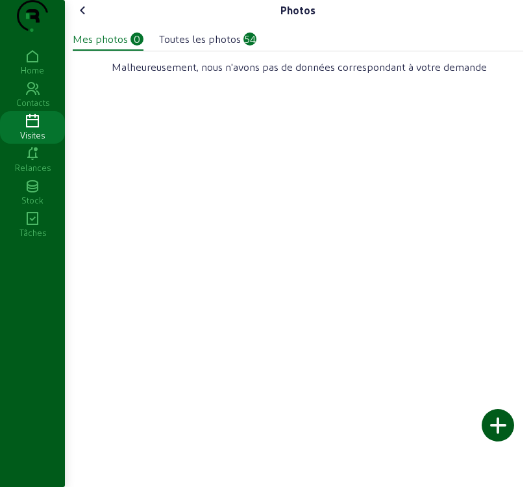
click at [504, 425] on div at bounding box center [498, 425] width 32 height 32
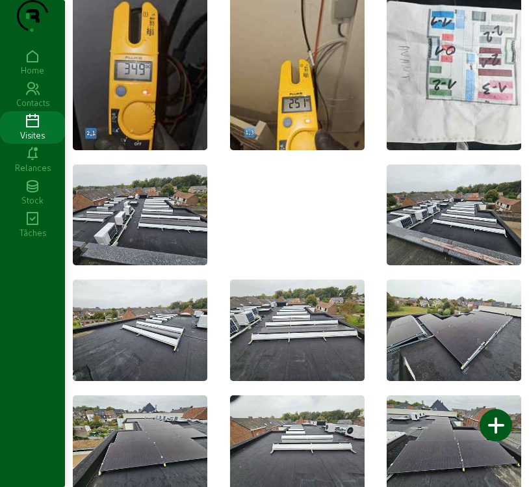
scroll to position [520, 0]
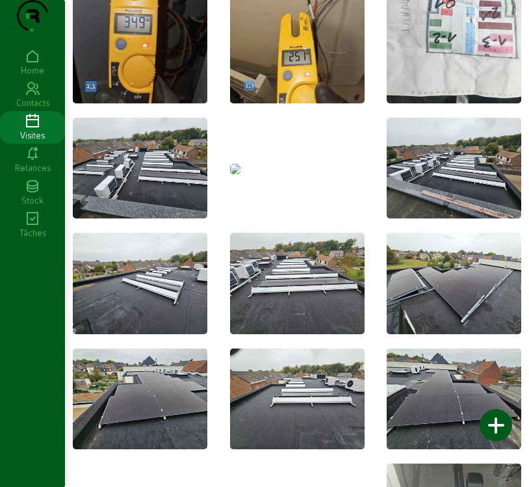
drag, startPoint x: 273, startPoint y: 242, endPoint x: 288, endPoint y: 225, distance: 23.0
click at [240, 174] on img at bounding box center [235, 169] width 10 height 10
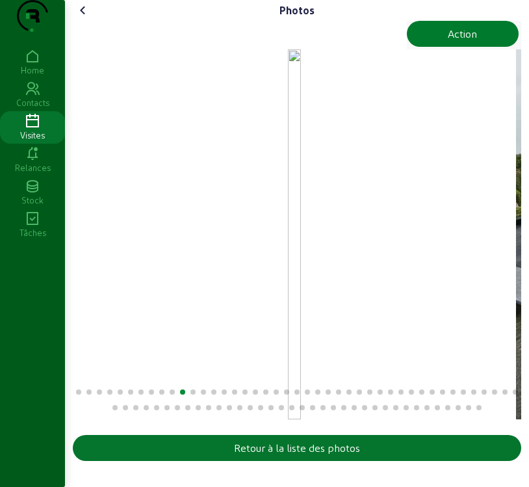
click at [486, 47] on button "Action" at bounding box center [463, 34] width 112 height 26
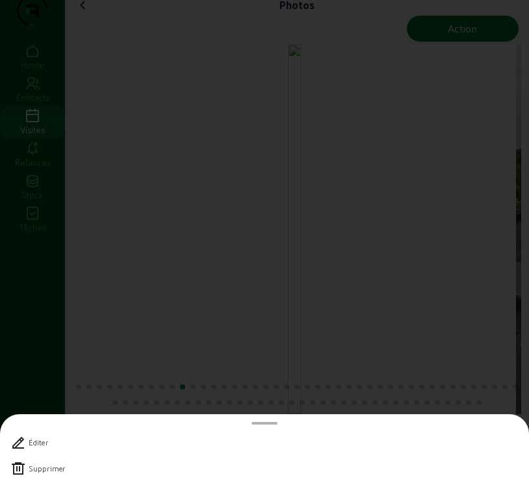
click at [19, 470] on icon at bounding box center [18, 469] width 16 height 16
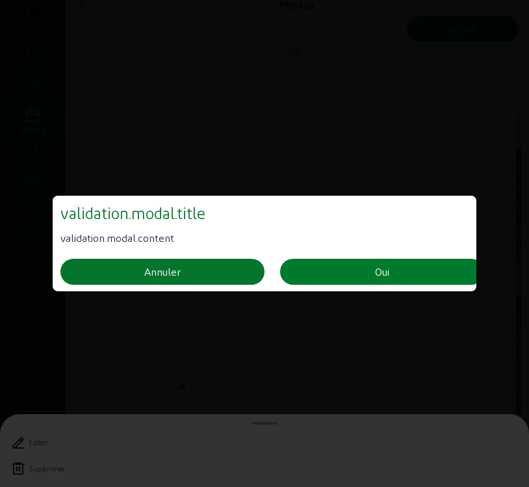
click at [361, 268] on button "Oui" at bounding box center [382, 272] width 204 height 26
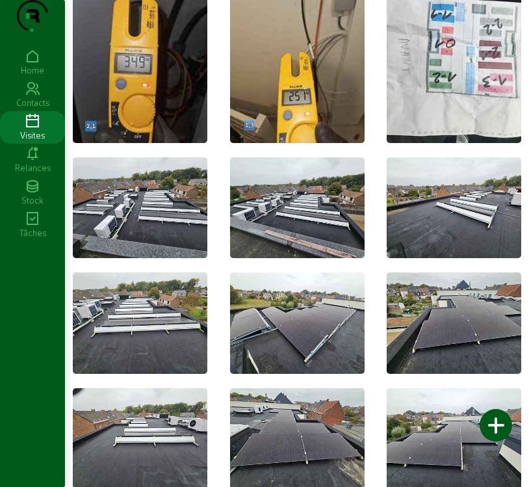
scroll to position [460, 0]
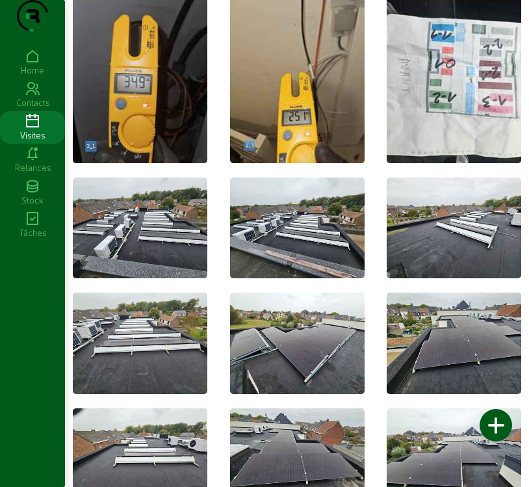
click at [154, 233] on img at bounding box center [140, 227] width 134 height 101
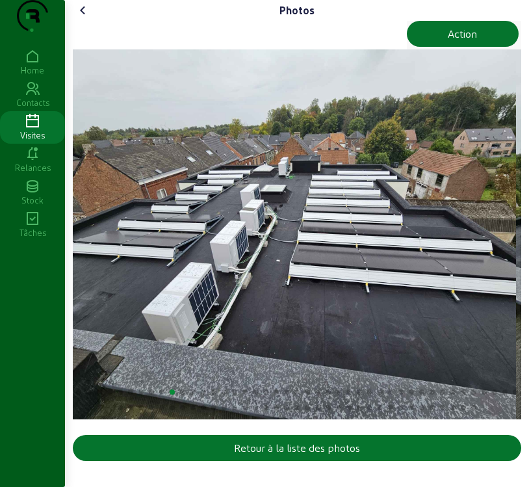
click at [483, 266] on img "10 / 78" at bounding box center [294, 234] width 443 height 370
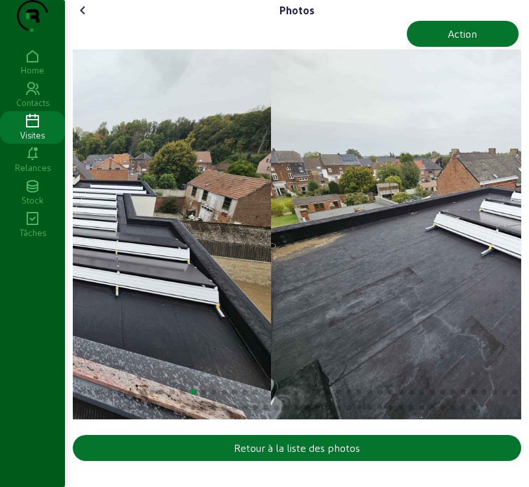
click at [40, 272] on div "Photos Action Retour à la liste des photos Home Contacts Visites Relances Stock…" at bounding box center [264, 243] width 529 height 487
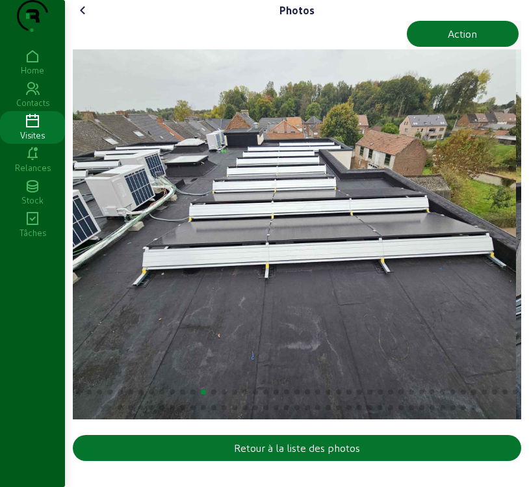
scroll to position [0, 0]
click at [404, 272] on img "13 / 78" at bounding box center [294, 234] width 443 height 370
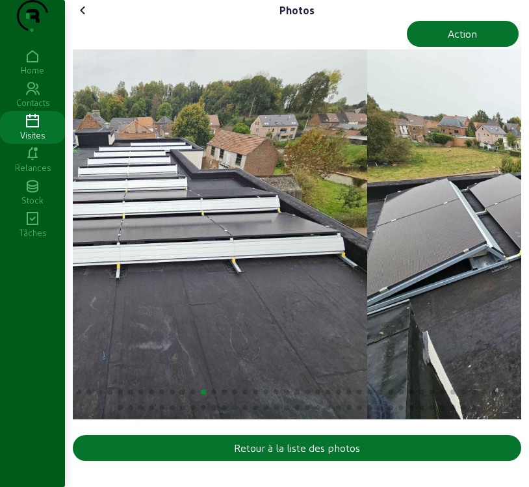
click at [24, 254] on div "Photos Action Retour à la liste des photos Home Contacts Visites Relances Stock…" at bounding box center [264, 243] width 529 height 487
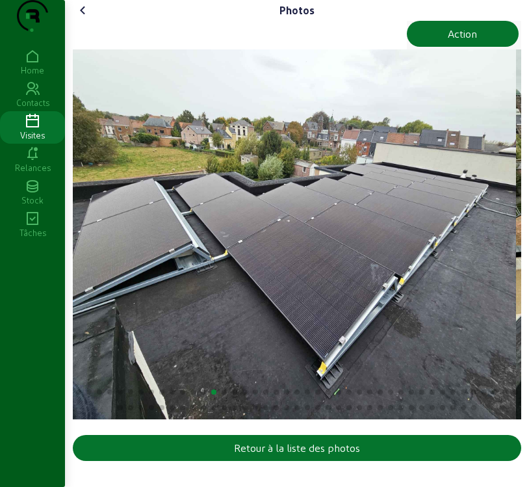
click at [387, 298] on img "14 / 78" at bounding box center [294, 234] width 443 height 370
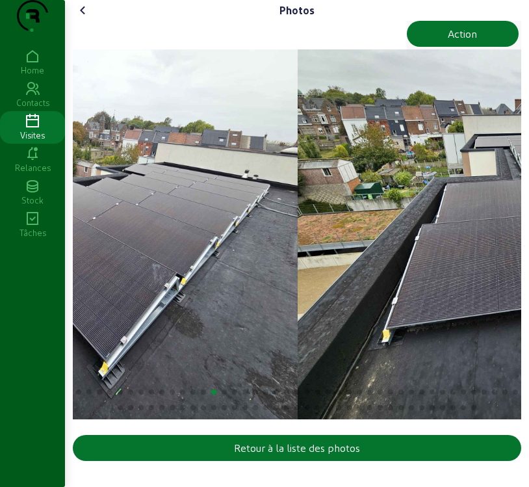
click at [3, 149] on div "Photos Action Retour à la liste des photos Home Contacts Visites Relances Stock…" at bounding box center [264, 243] width 529 height 487
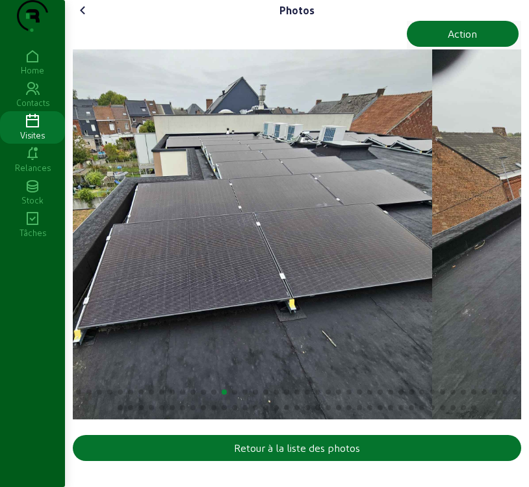
click at [314, 273] on img "15 / 78" at bounding box center [210, 234] width 443 height 370
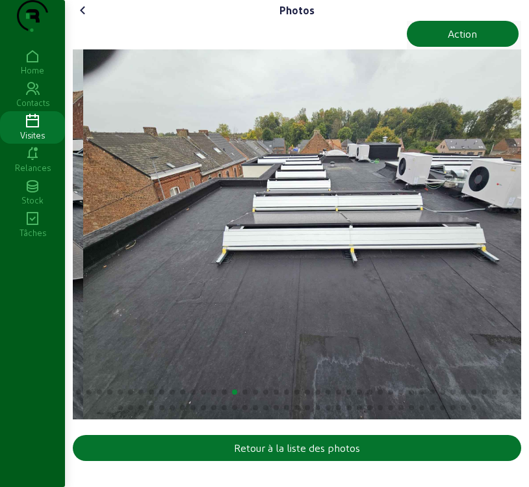
click at [0, 269] on html "Photos Action Retour à la liste des photos Home Contacts Visites Relances Stock…" at bounding box center [264, 243] width 529 height 487
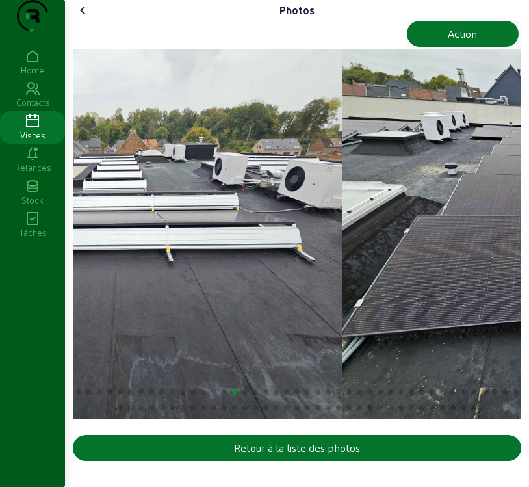
click at [36, 317] on div "Photos Action Retour à la liste des photos Home Contacts Visites Relances Stock…" at bounding box center [264, 243] width 529 height 487
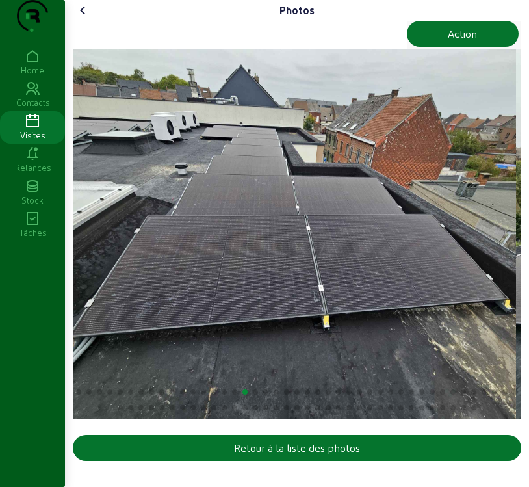
click at [398, 375] on img "17 / 78" at bounding box center [294, 234] width 443 height 370
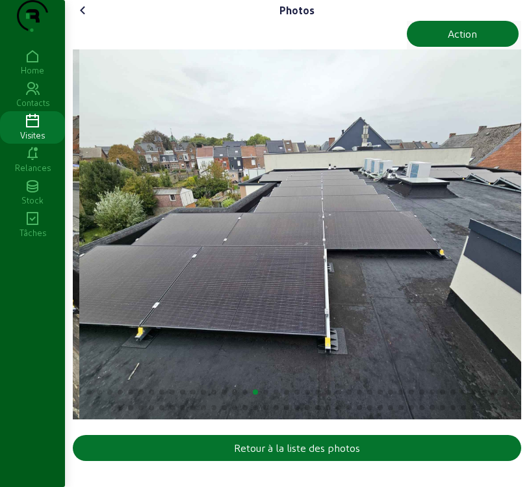
click at [0, 344] on html "Photos Action Retour à la liste des photos Home Contacts Visites Relances Stock…" at bounding box center [264, 243] width 529 height 487
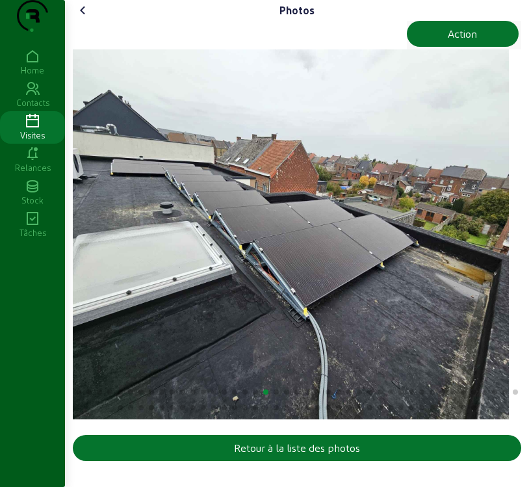
click at [0, 341] on html "Photos Action Retour à la liste des photos Home Contacts Visites Relances Stock…" at bounding box center [264, 243] width 529 height 487
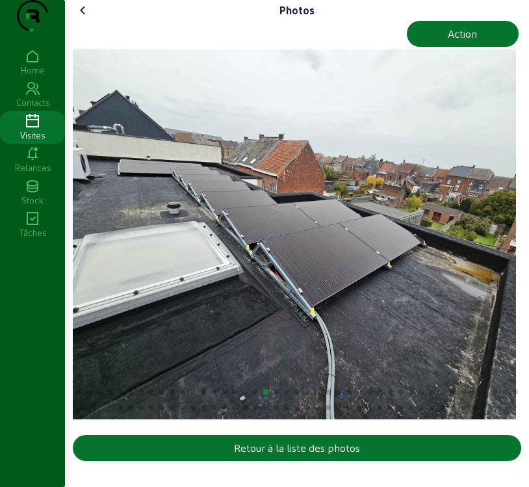
click at [189, 199] on img "19 / 78" at bounding box center [294, 234] width 443 height 370
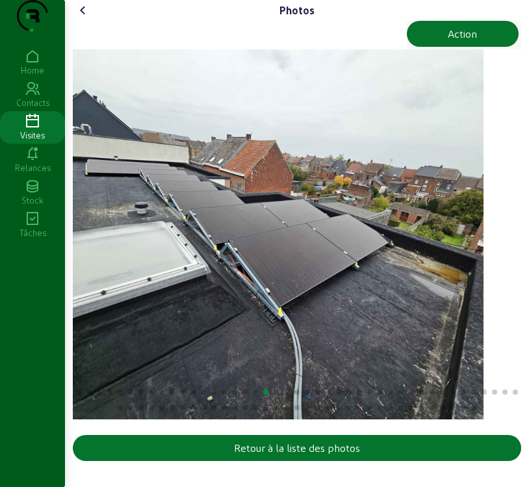
click at [11, 270] on div "Photos Action Retour à la liste des photos Home Contacts Visites Relances Stock…" at bounding box center [264, 243] width 529 height 487
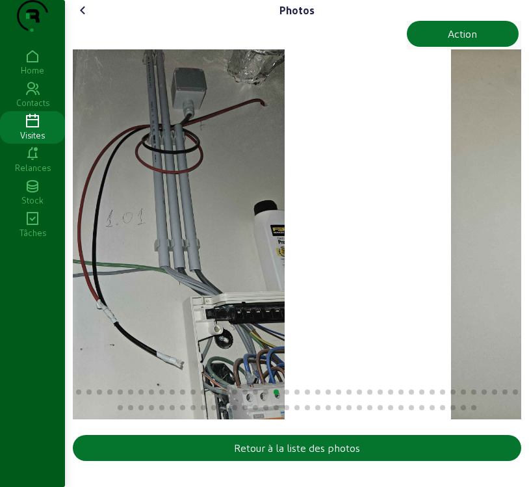
click at [110, 327] on img "20 / 78" at bounding box center [146, 234] width 277 height 370
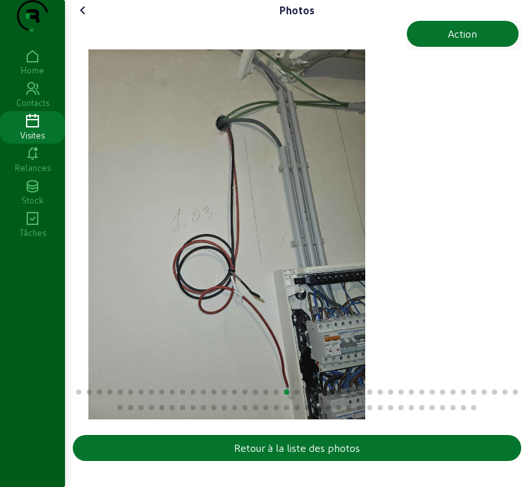
click at [23, 311] on div "Photos Action Retour à la liste des photos Home Contacts Visites Relances Stock…" at bounding box center [264, 243] width 529 height 487
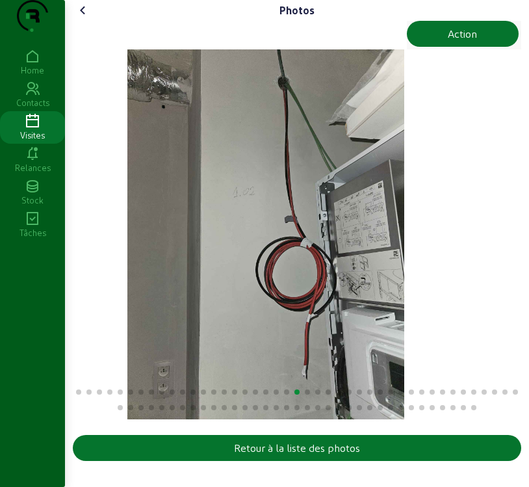
click at [0, 331] on html "Photos Action Retour à la liste des photos Home Contacts Visites Relances Stock…" at bounding box center [264, 243] width 529 height 487
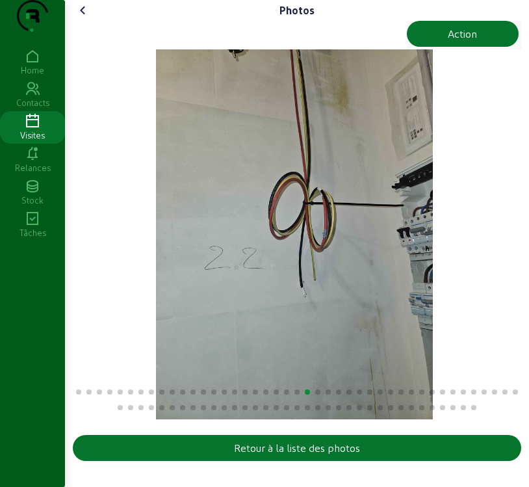
click at [293, 331] on img "23 / 78" at bounding box center [294, 234] width 277 height 370
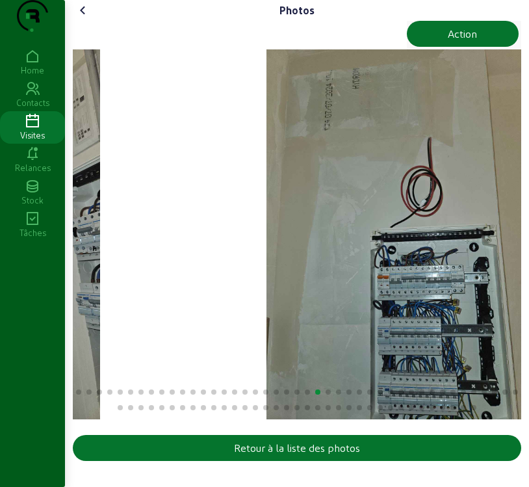
click at [0, 311] on html "Photos Action Retour à la liste des photos Home Contacts Visites Relances Stock…" at bounding box center [264, 243] width 529 height 487
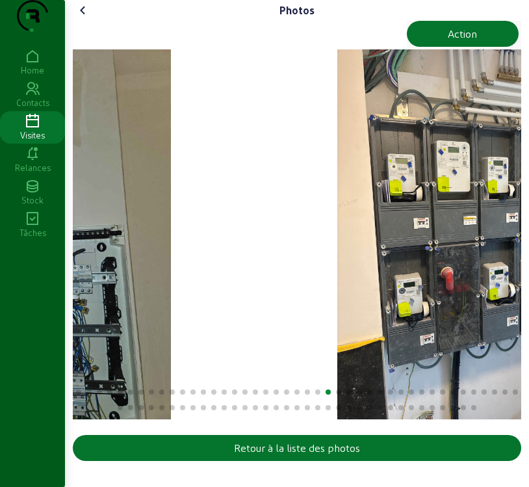
click at [0, 329] on html "Photos Action Retour à la liste des photos Home Contacts Visites Relances Stock…" at bounding box center [264, 243] width 529 height 487
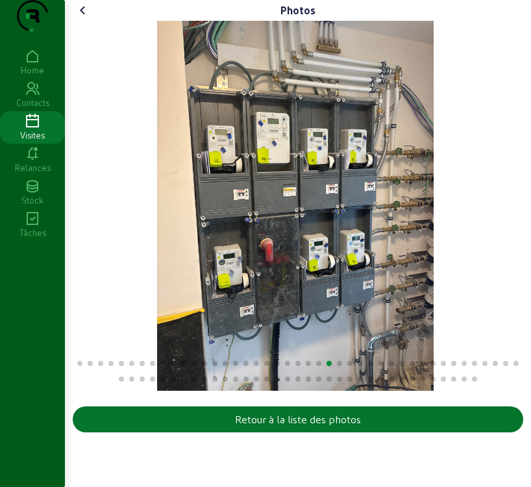
click at [83, 18] on icon at bounding box center [83, 11] width 16 height 16
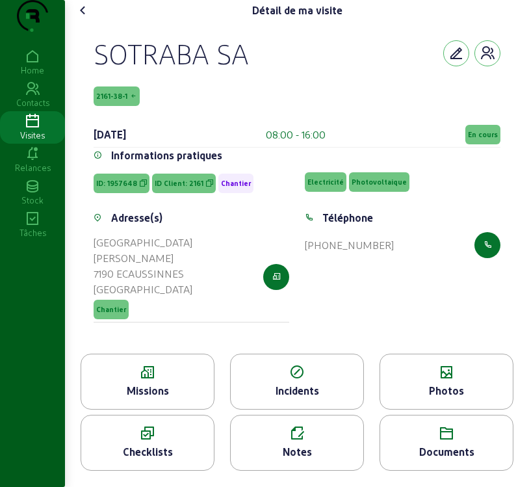
click at [298, 459] on div "Notes" at bounding box center [297, 452] width 133 height 16
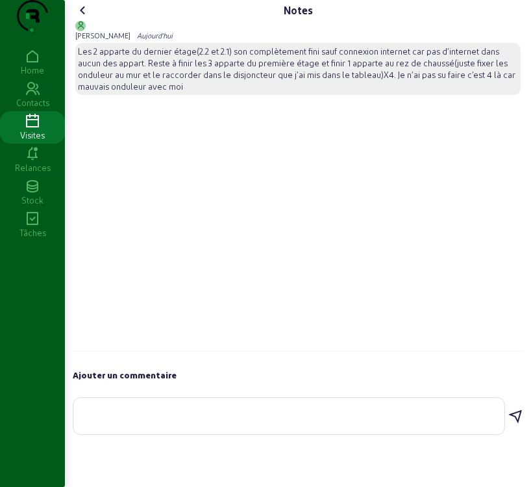
click at [100, 421] on textarea at bounding box center [289, 413] width 411 height 16
type textarea "Nous avons installé 31 panneaux . Voir le schéma ."
click at [514, 424] on icon at bounding box center [516, 417] width 16 height 16
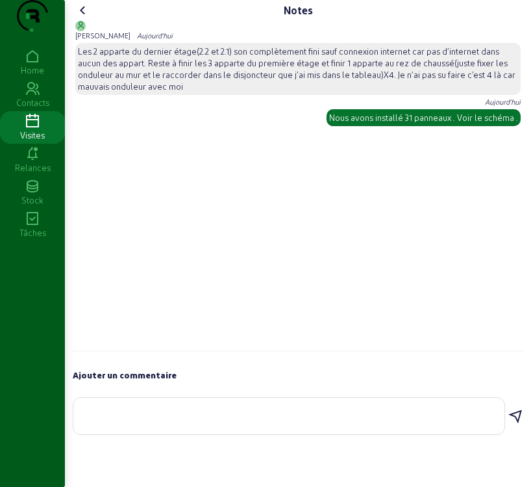
click at [88, 18] on icon at bounding box center [83, 11] width 16 height 16
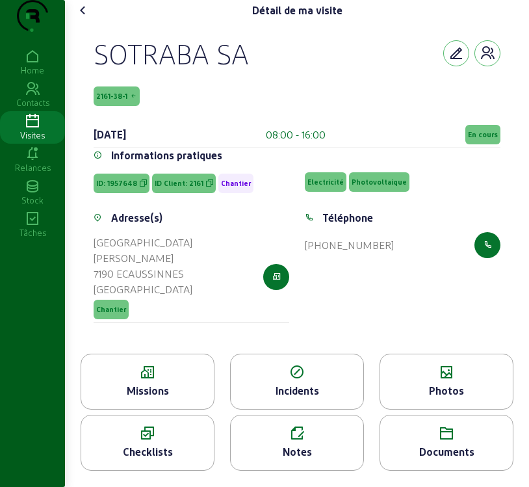
click at [141, 398] on div "Missions" at bounding box center [147, 391] width 133 height 16
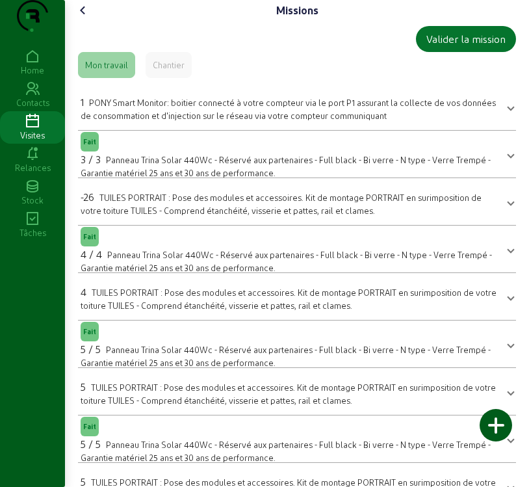
click at [85, 18] on icon at bounding box center [83, 11] width 16 height 16
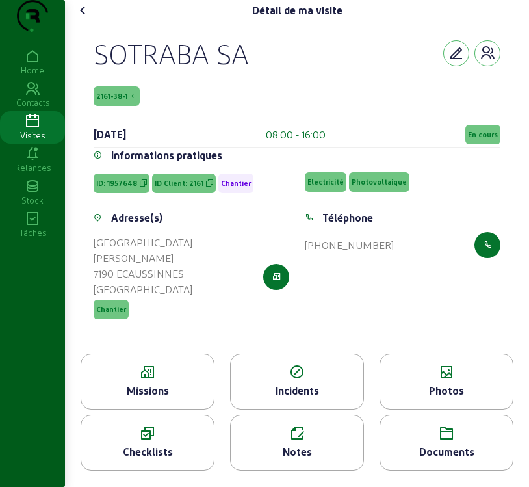
click at [475, 139] on span "En cours" at bounding box center [483, 134] width 30 height 9
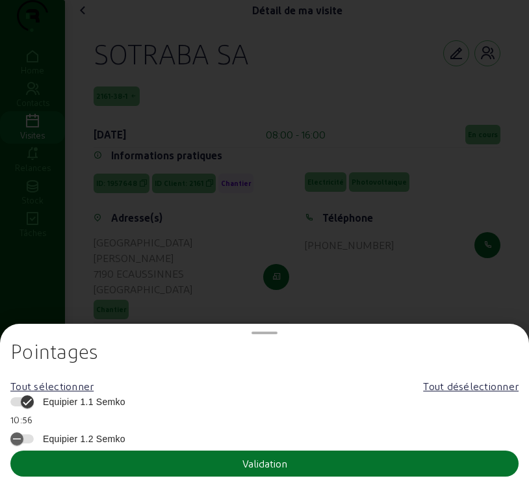
click at [86, 403] on span "Equipier 1.1 Semko" at bounding box center [80, 401] width 89 height 13
click at [34, 403] on button "Equipier 1.1 Semko" at bounding box center [21, 401] width 23 height 9
click at [116, 462] on button "Validation" at bounding box center [264, 463] width 508 height 26
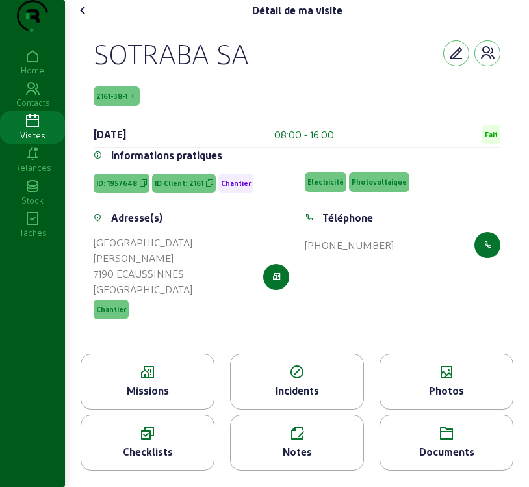
click at [86, 18] on icon at bounding box center [83, 11] width 16 height 16
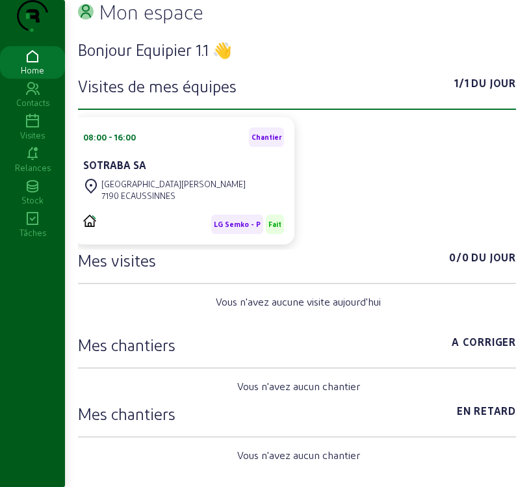
click at [40, 129] on icon at bounding box center [32, 122] width 65 height 16
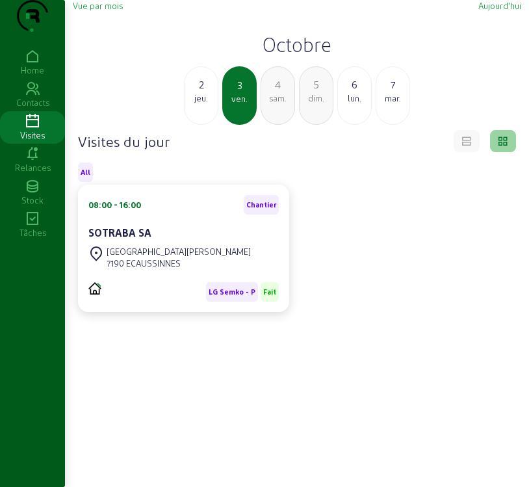
click at [199, 125] on div "2 jeu." at bounding box center [201, 95] width 34 height 58
click at [235, 272] on div "[GEOGRAPHIC_DATA][PERSON_NAME] 7190 ECAUSSINNES" at bounding box center [183, 257] width 190 height 29
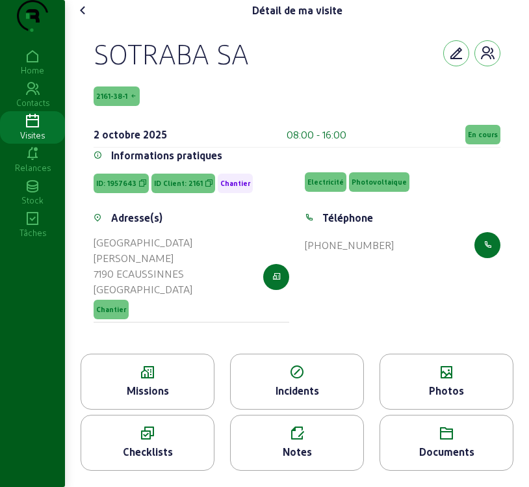
click at [481, 139] on span "En cours" at bounding box center [483, 134] width 30 height 9
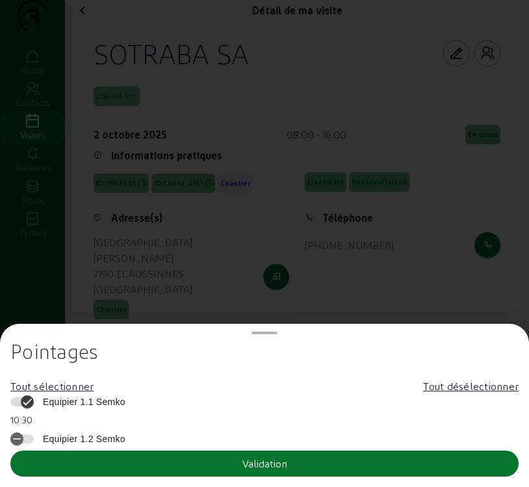
click at [114, 401] on span "Equipier 1.1 Semko" at bounding box center [80, 401] width 89 height 13
click at [34, 401] on button "Equipier 1.1 Semko" at bounding box center [21, 401] width 23 height 9
click at [112, 457] on button "Validation" at bounding box center [264, 463] width 508 height 26
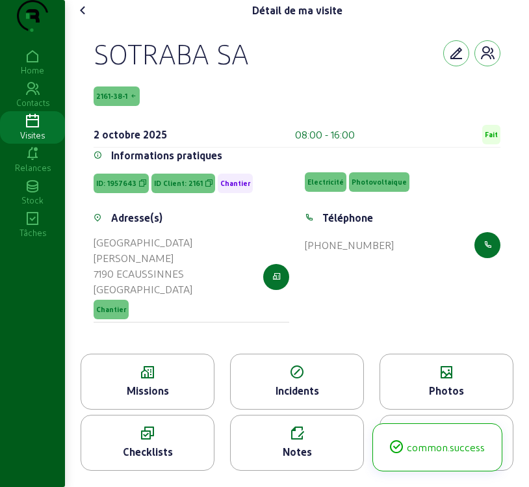
click at [174, 393] on div "Missions" at bounding box center [147, 391] width 133 height 16
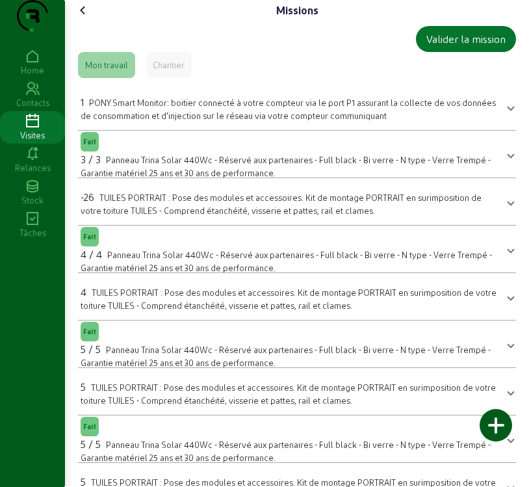
click at [85, 18] on icon at bounding box center [83, 11] width 16 height 16
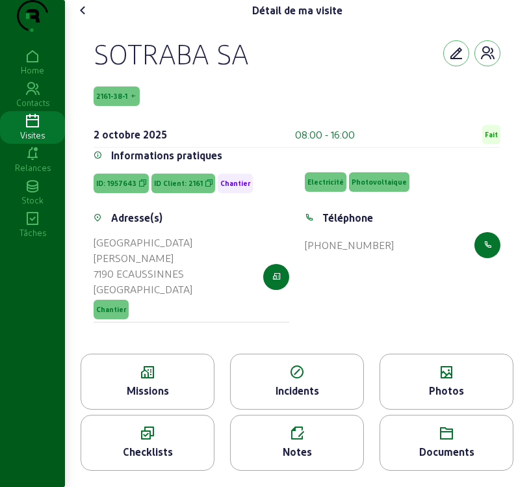
click at [155, 390] on div "Missions" at bounding box center [148, 381] width 134 height 56
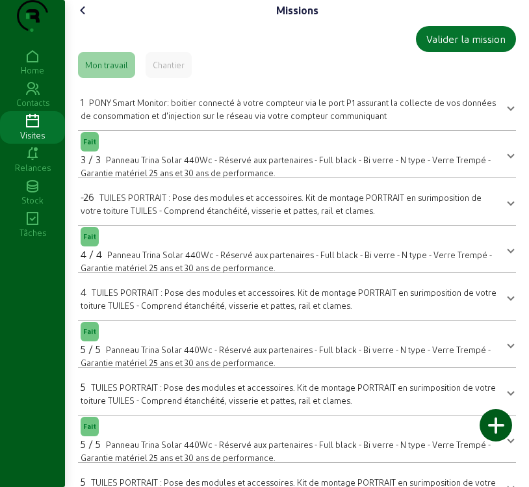
click at [88, 18] on icon at bounding box center [83, 11] width 16 height 16
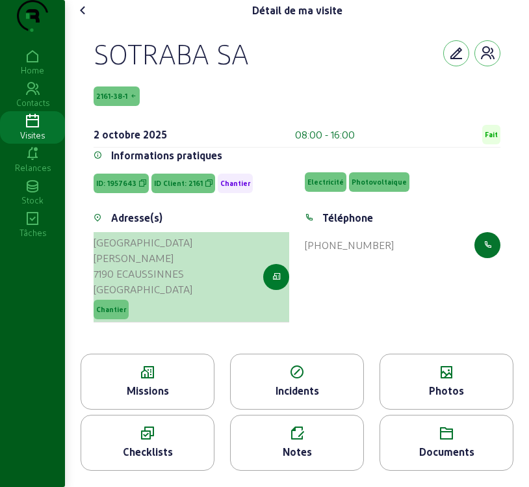
click at [270, 290] on button "button" at bounding box center [276, 277] width 26 height 26
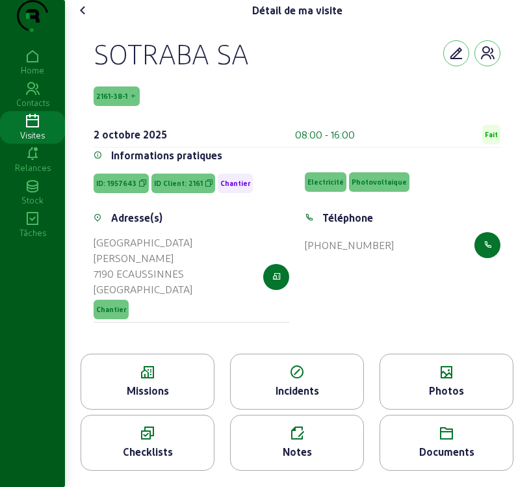
click at [84, 18] on icon at bounding box center [83, 11] width 16 height 16
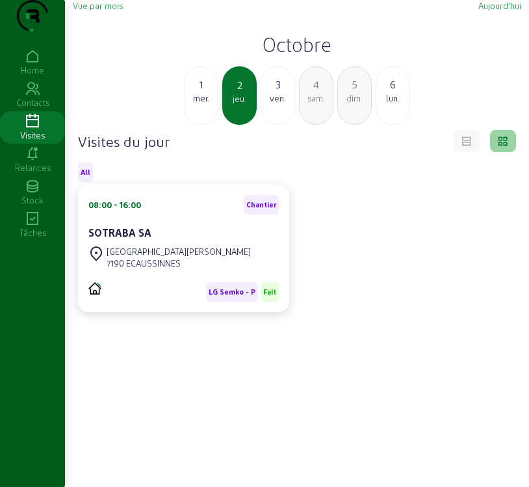
click at [100, 10] on span "Vue par mois" at bounding box center [98, 6] width 50 height 10
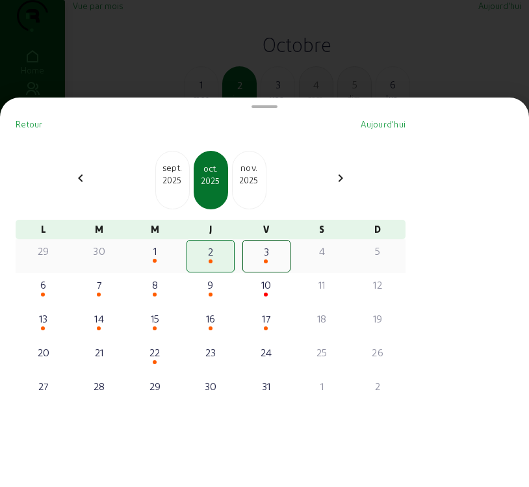
click at [49, 259] on div "29" at bounding box center [43, 251] width 45 height 16
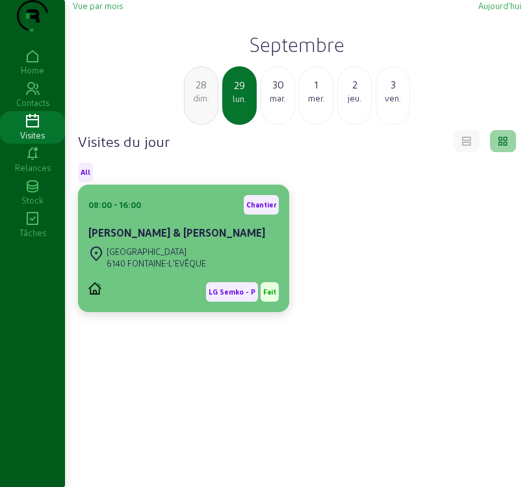
click at [183, 257] on div "[GEOGRAPHIC_DATA]" at bounding box center [156, 252] width 99 height 12
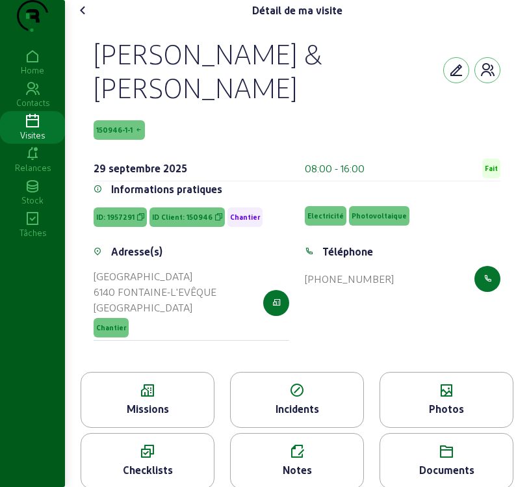
click at [128, 398] on icon at bounding box center [147, 391] width 133 height 16
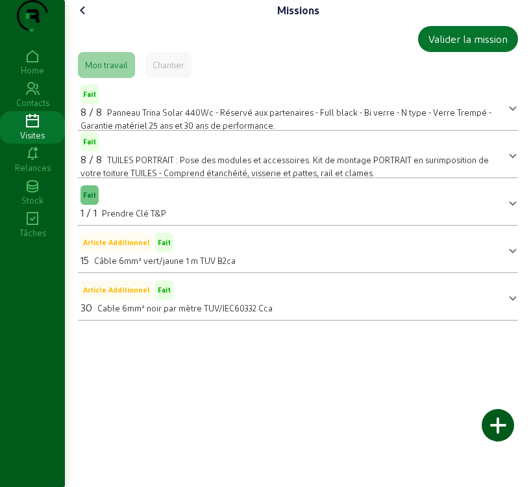
click at [88, 18] on icon at bounding box center [83, 11] width 16 height 16
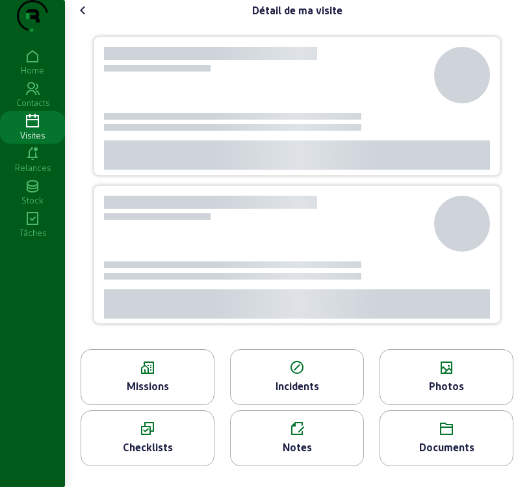
click at [88, 18] on icon at bounding box center [83, 11] width 16 height 16
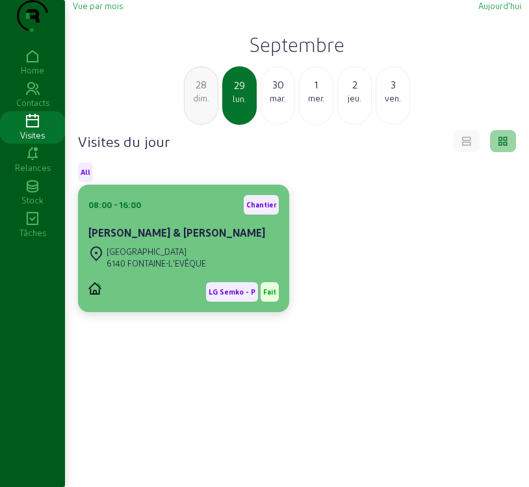
click at [187, 240] on div "[PERSON_NAME] & [PERSON_NAME]" at bounding box center [183, 233] width 190 height 16
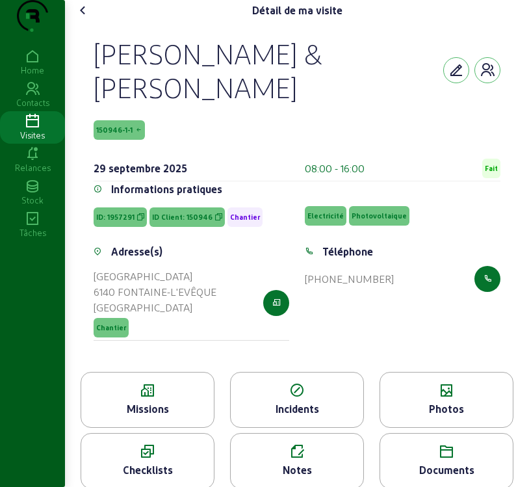
click at [438, 398] on icon at bounding box center [446, 391] width 133 height 16
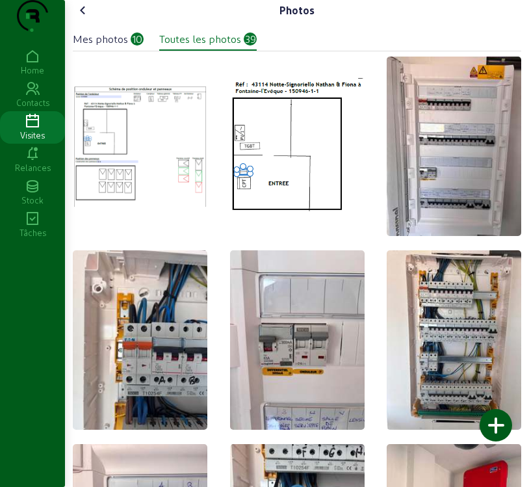
click at [84, 18] on icon at bounding box center [83, 11] width 16 height 16
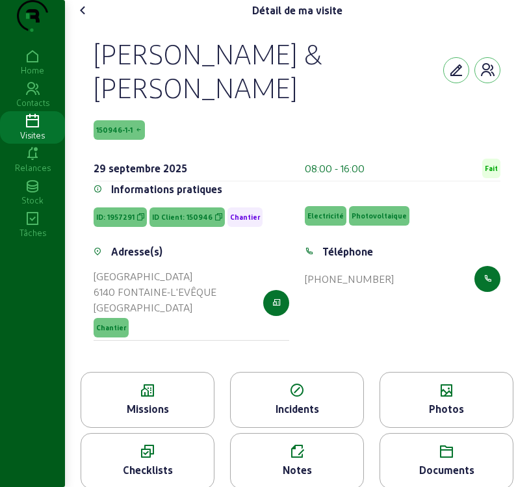
click at [82, 18] on icon at bounding box center [83, 11] width 16 height 16
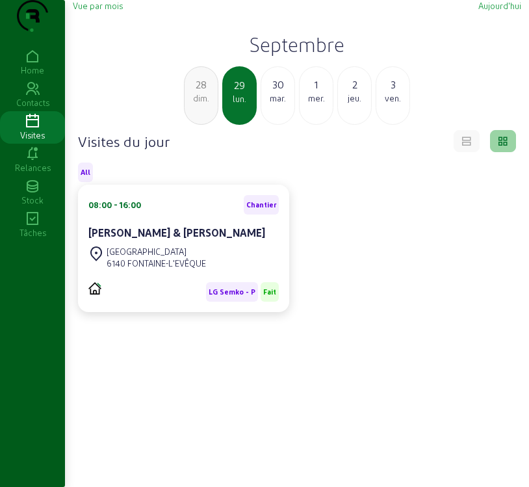
click at [273, 104] on div "mar." at bounding box center [277, 98] width 33 height 12
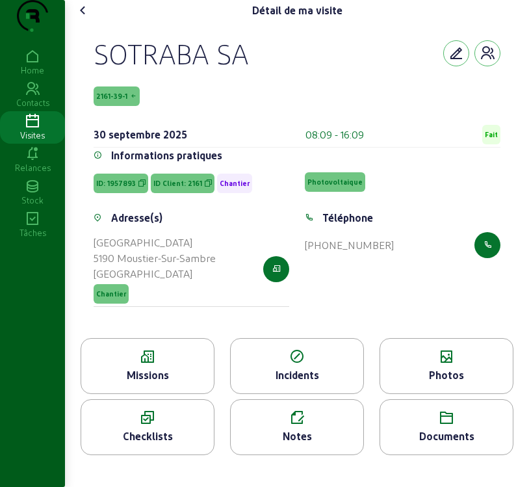
click at [167, 364] on icon at bounding box center [147, 357] width 133 height 16
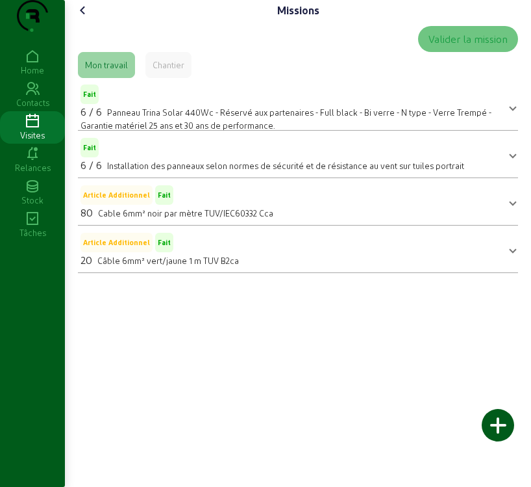
click at [82, 18] on icon at bounding box center [83, 11] width 16 height 16
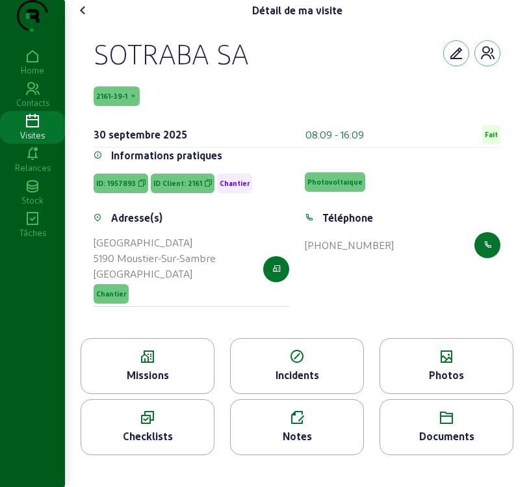
click at [440, 383] on div "Photos" at bounding box center [446, 375] width 133 height 16
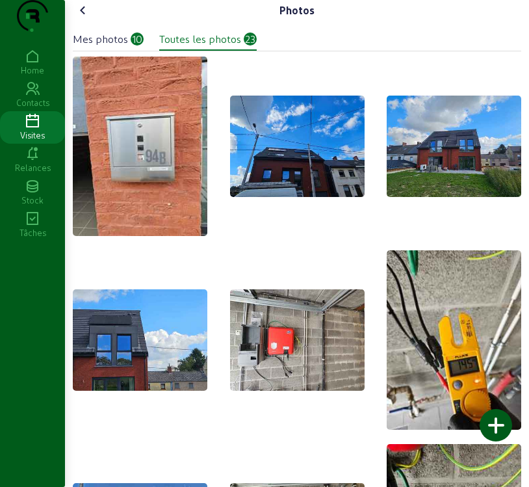
click at [88, 18] on icon at bounding box center [83, 11] width 16 height 16
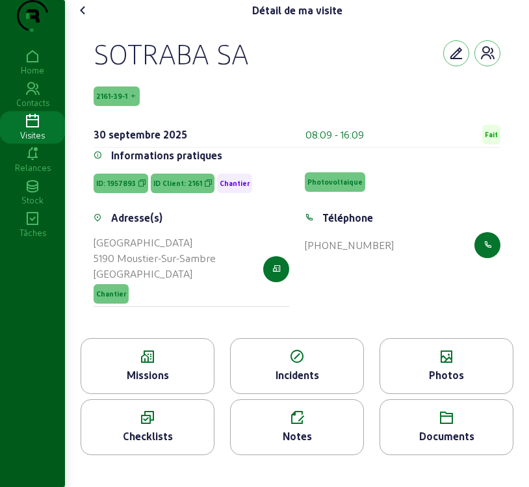
click at [83, 18] on icon at bounding box center [83, 11] width 16 height 16
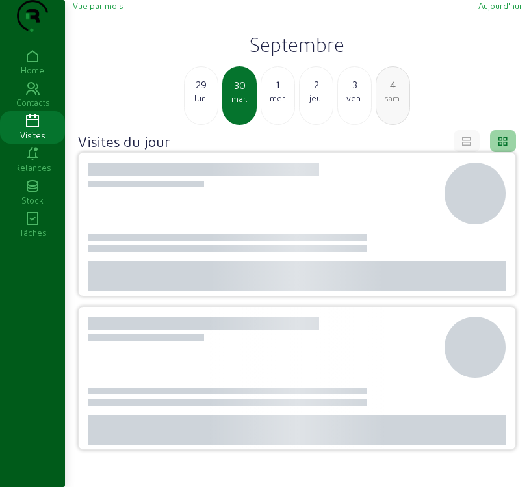
click at [83, 12] on div "Vue par mois" at bounding box center [98, 6] width 50 height 12
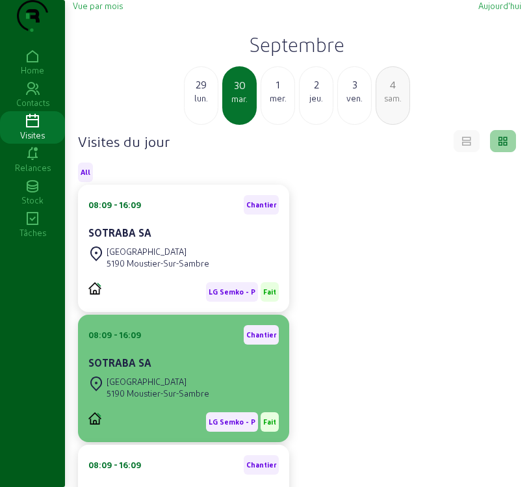
click at [169, 399] on div "5190 Moustier-Sur-Sambre" at bounding box center [158, 393] width 103 height 12
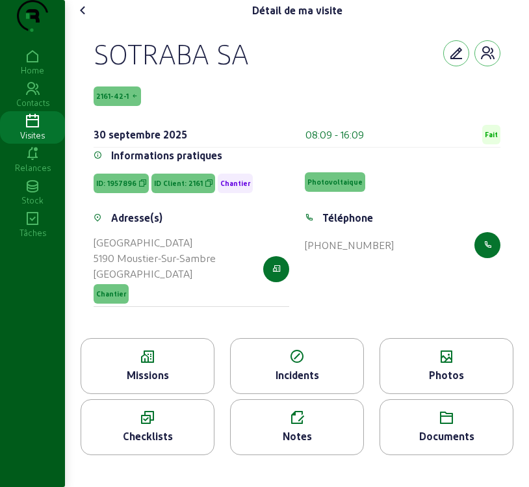
click at [164, 364] on icon at bounding box center [147, 357] width 133 height 16
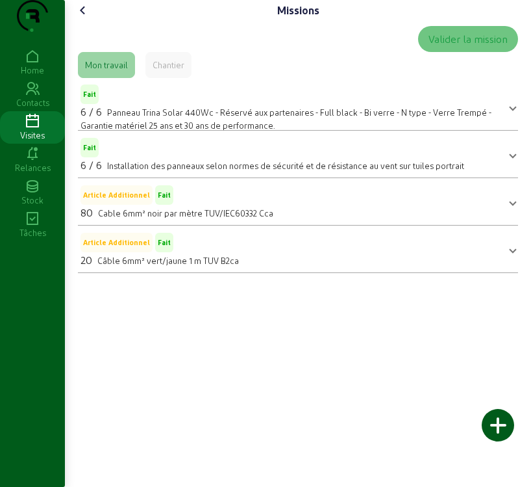
click at [86, 18] on icon at bounding box center [83, 11] width 16 height 16
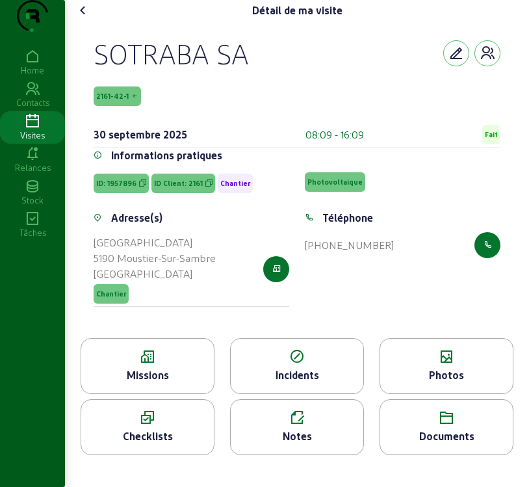
click at [427, 383] on div "Photos" at bounding box center [446, 375] width 133 height 16
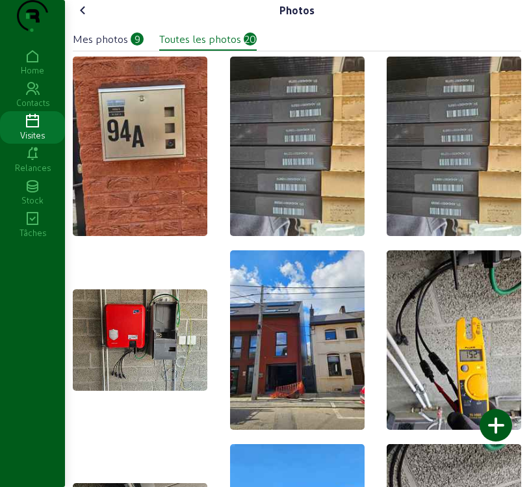
click at [82, 18] on icon at bounding box center [83, 11] width 16 height 16
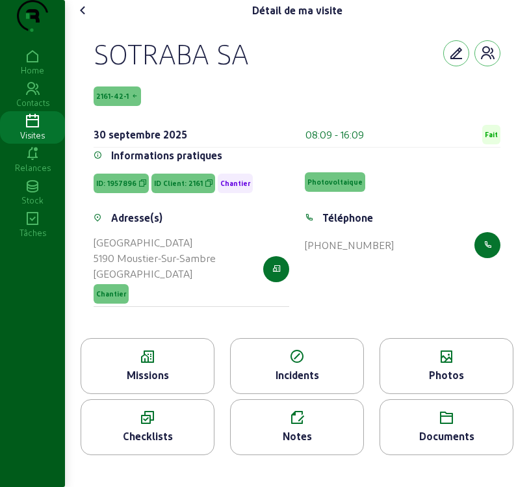
click at [86, 18] on icon at bounding box center [83, 11] width 16 height 16
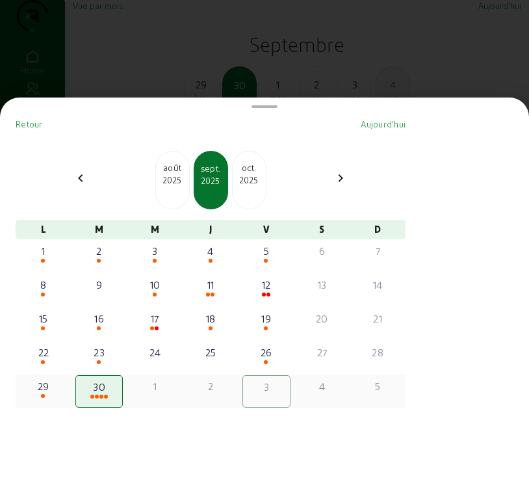
click at [163, 390] on div "1" at bounding box center [154, 386] width 45 height 16
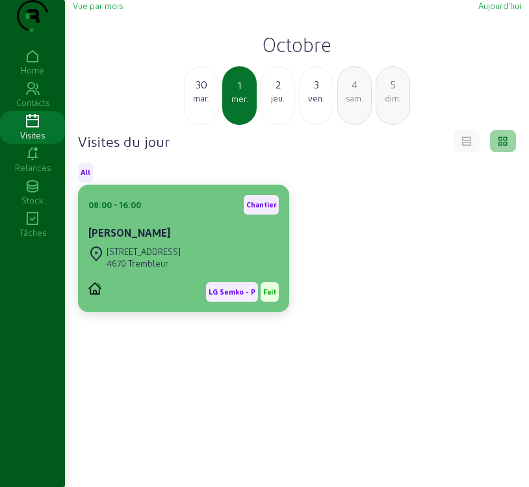
click at [153, 301] on div "LG Semko - P Fait" at bounding box center [183, 291] width 190 height 19
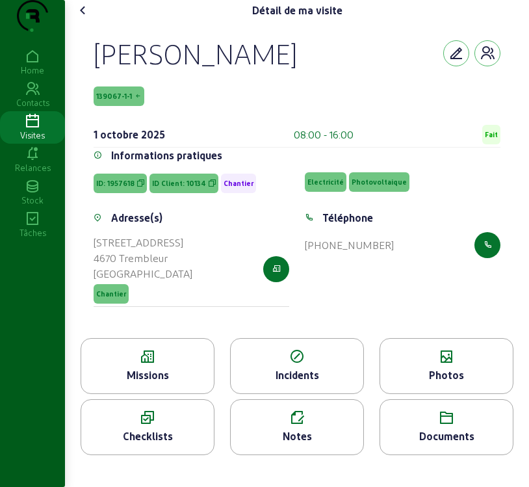
click at [118, 364] on icon at bounding box center [147, 357] width 133 height 16
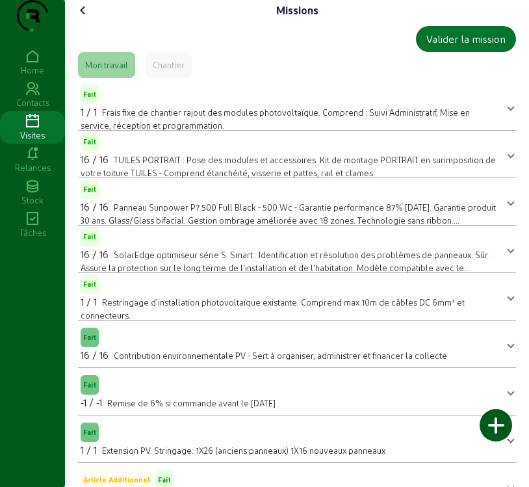
click at [82, 18] on icon at bounding box center [83, 11] width 16 height 16
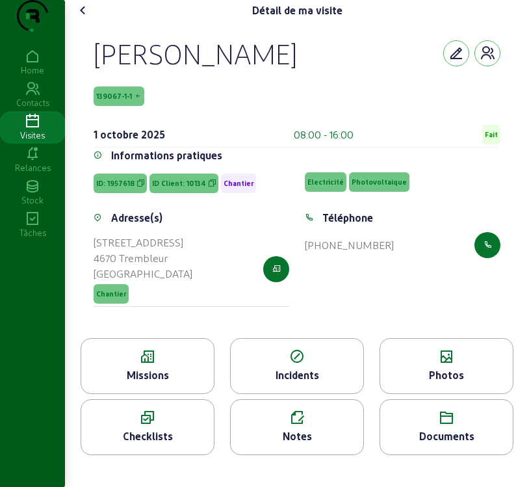
click at [456, 383] on div "Photos" at bounding box center [446, 375] width 133 height 16
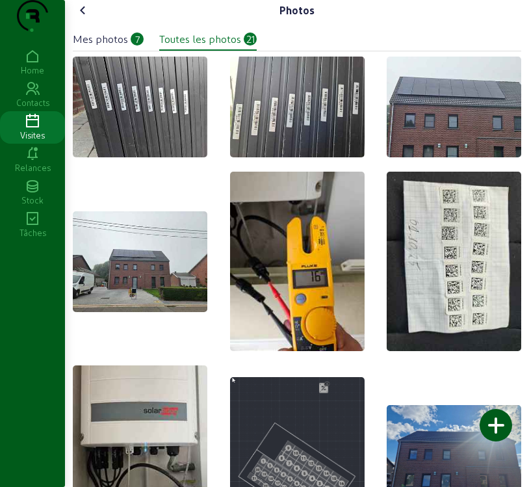
click at [83, 18] on icon at bounding box center [83, 11] width 16 height 16
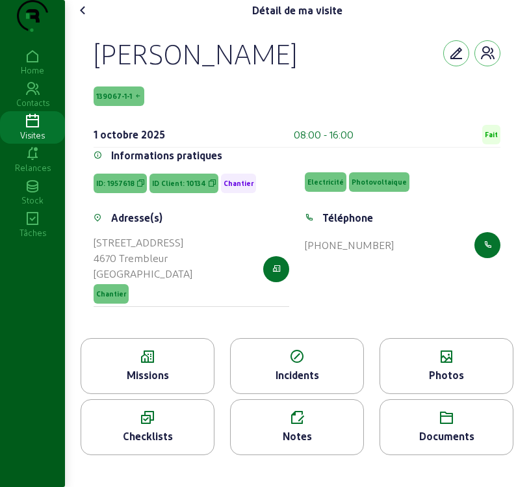
click at [84, 21] on cam-font-icon at bounding box center [83, 10] width 21 height 21
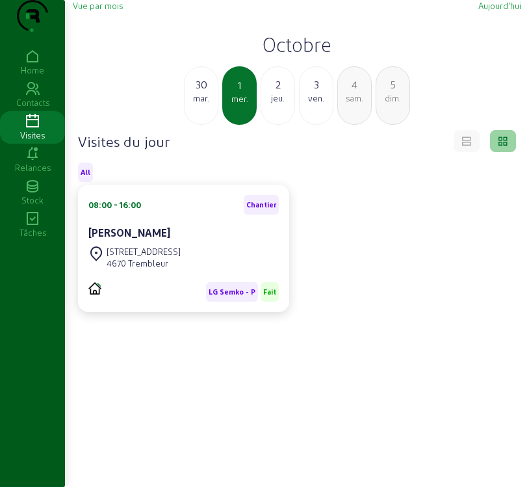
click at [280, 104] on div "jeu." at bounding box center [277, 98] width 33 height 12
click at [196, 301] on div "LG Semko - P Fait" at bounding box center [183, 291] width 190 height 19
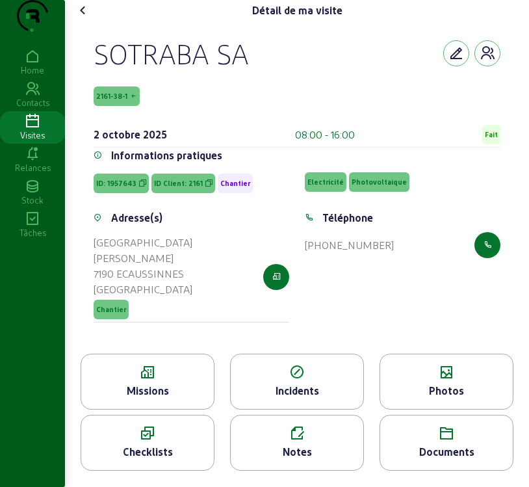
click at [152, 396] on div "Missions" at bounding box center [147, 391] width 133 height 16
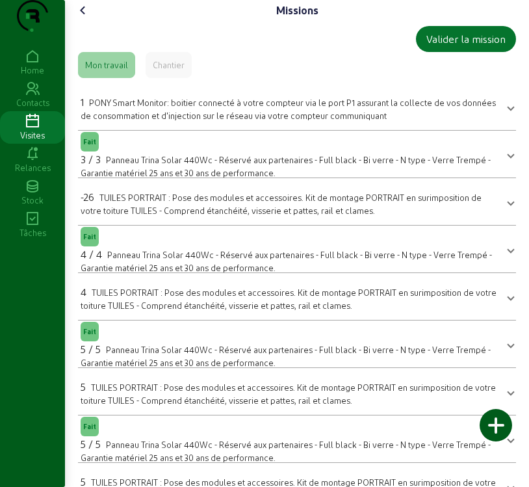
click at [82, 18] on icon at bounding box center [83, 11] width 16 height 16
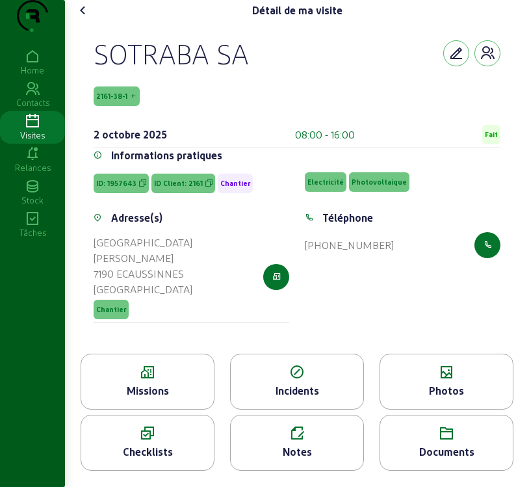
click at [86, 18] on icon at bounding box center [83, 11] width 16 height 16
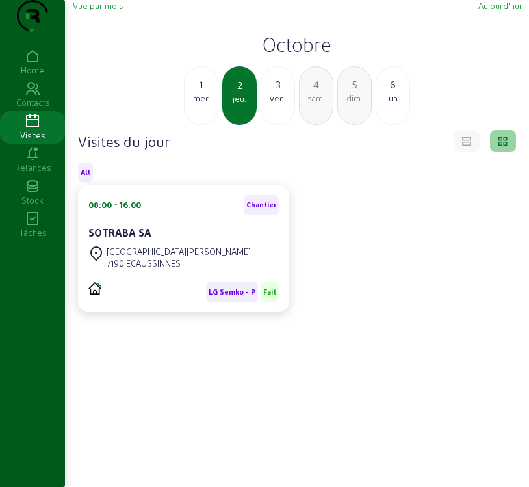
click at [277, 104] on div "ven." at bounding box center [277, 98] width 33 height 12
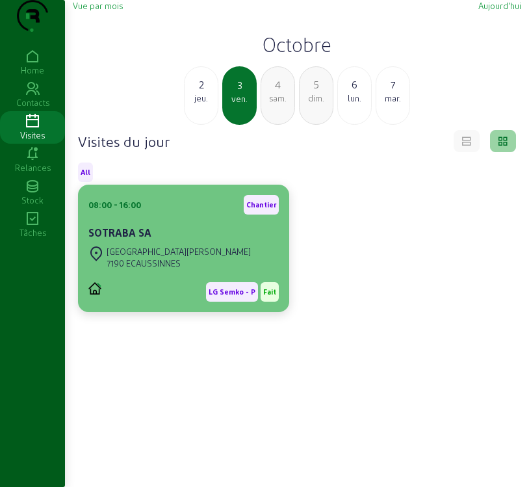
click at [260, 243] on div "SOTRABA SA" at bounding box center [183, 234] width 190 height 18
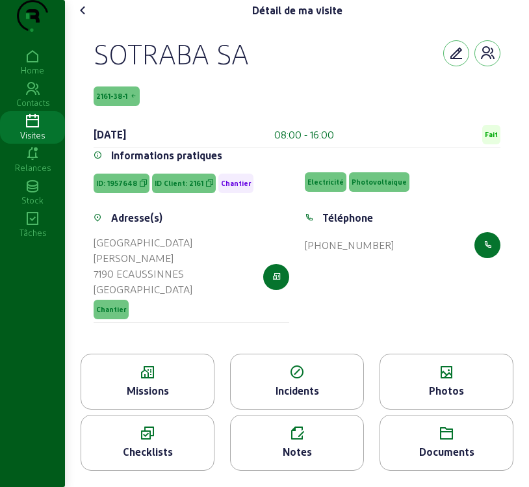
click at [173, 398] on div "Missions" at bounding box center [147, 391] width 133 height 16
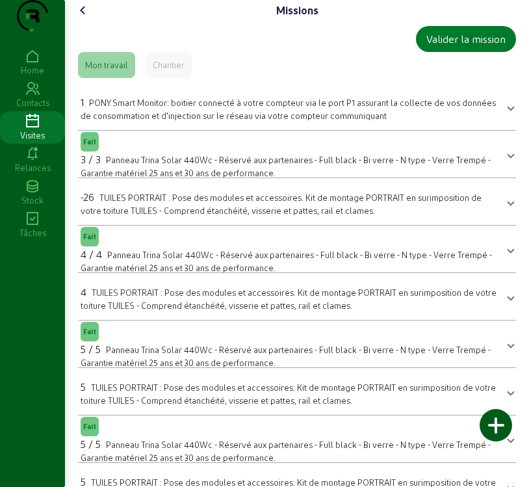
click at [451, 47] on div "Valider la mission" at bounding box center [465, 39] width 79 height 16
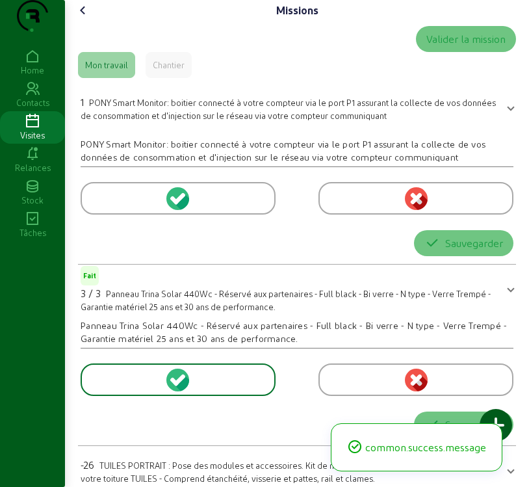
click at [479, 47] on div "Valider la mission" at bounding box center [465, 39] width 79 height 16
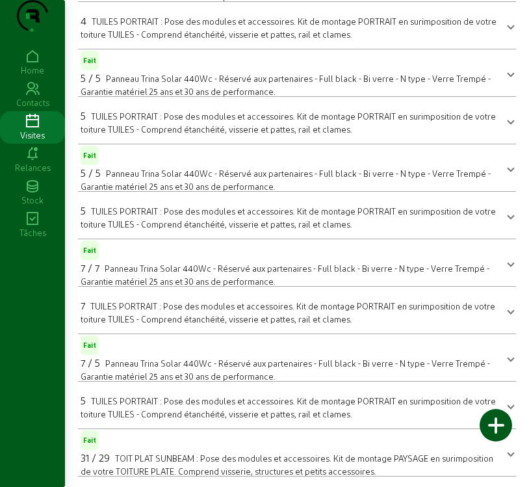
scroll to position [297, 0]
click at [498, 430] on div at bounding box center [495, 425] width 32 height 32
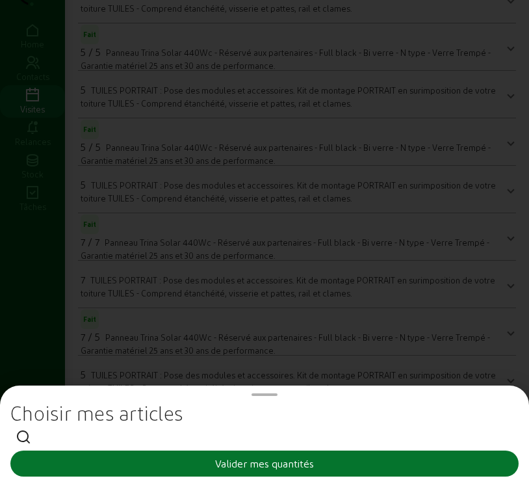
scroll to position [0, 0]
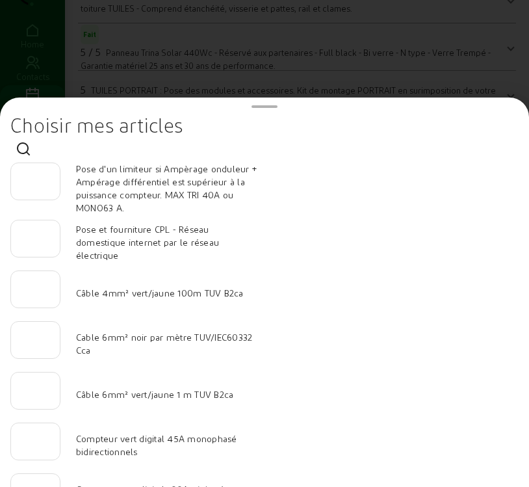
click at [500, 27] on div at bounding box center [264, 243] width 529 height 487
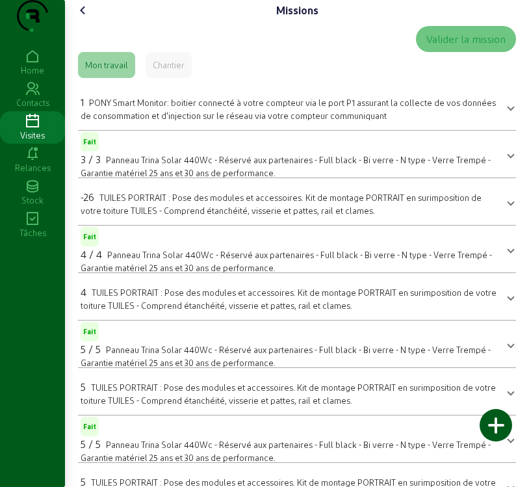
click at [84, 18] on icon at bounding box center [83, 11] width 16 height 16
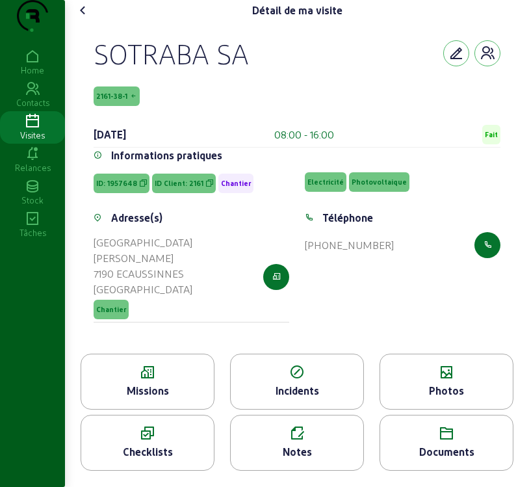
click at [33, 141] on div "Visites" at bounding box center [32, 135] width 65 height 12
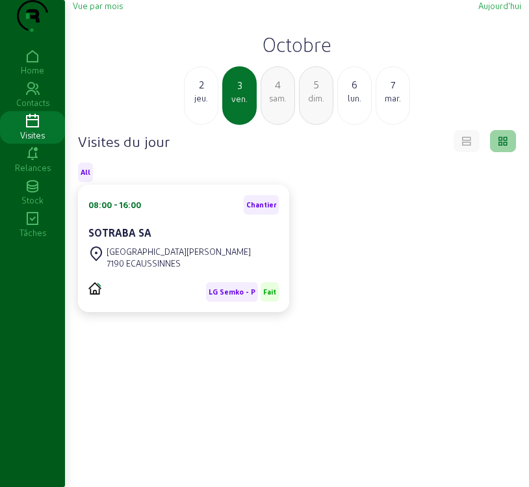
click at [200, 104] on div "jeu." at bounding box center [200, 98] width 33 height 12
click at [191, 243] on div "SOTRABA SA" at bounding box center [183, 234] width 190 height 18
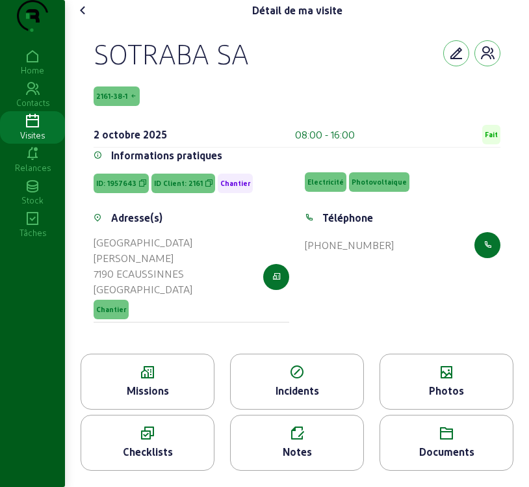
click at [148, 392] on div "Missions" at bounding box center [148, 381] width 134 height 56
